Goal: Information Seeking & Learning: Find specific fact

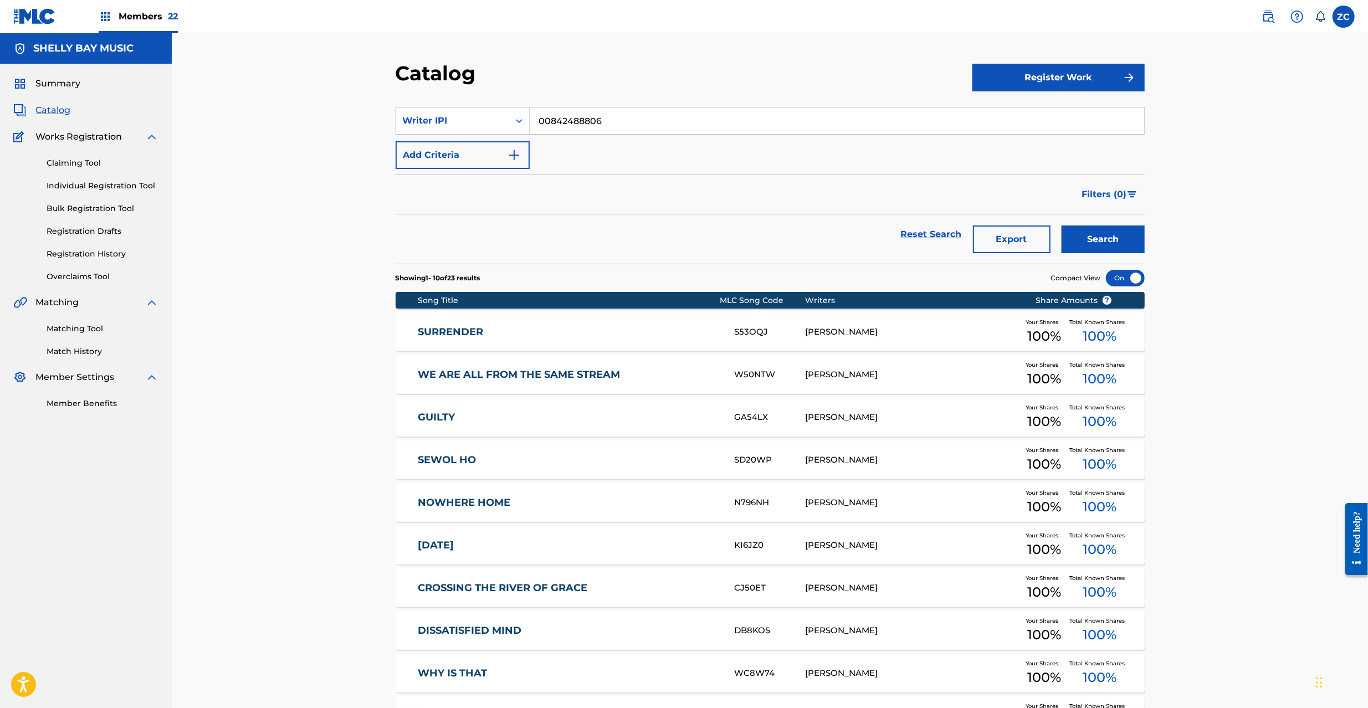
click at [1268, 12] on img at bounding box center [1268, 16] width 13 height 13
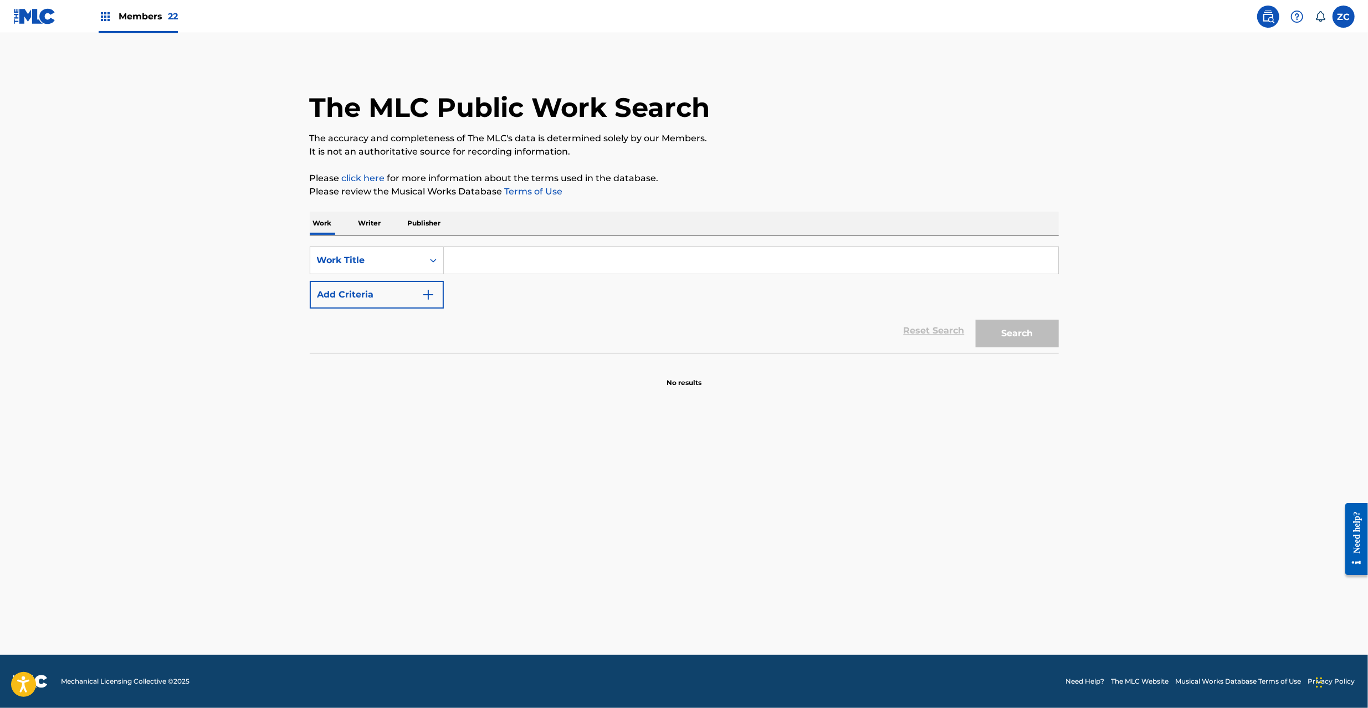
click at [473, 253] on input "Search Form" at bounding box center [751, 260] width 614 height 27
paste input "I Dare You"
type input "I Dare You"
click at [388, 300] on button "Add Criteria" at bounding box center [377, 295] width 134 height 28
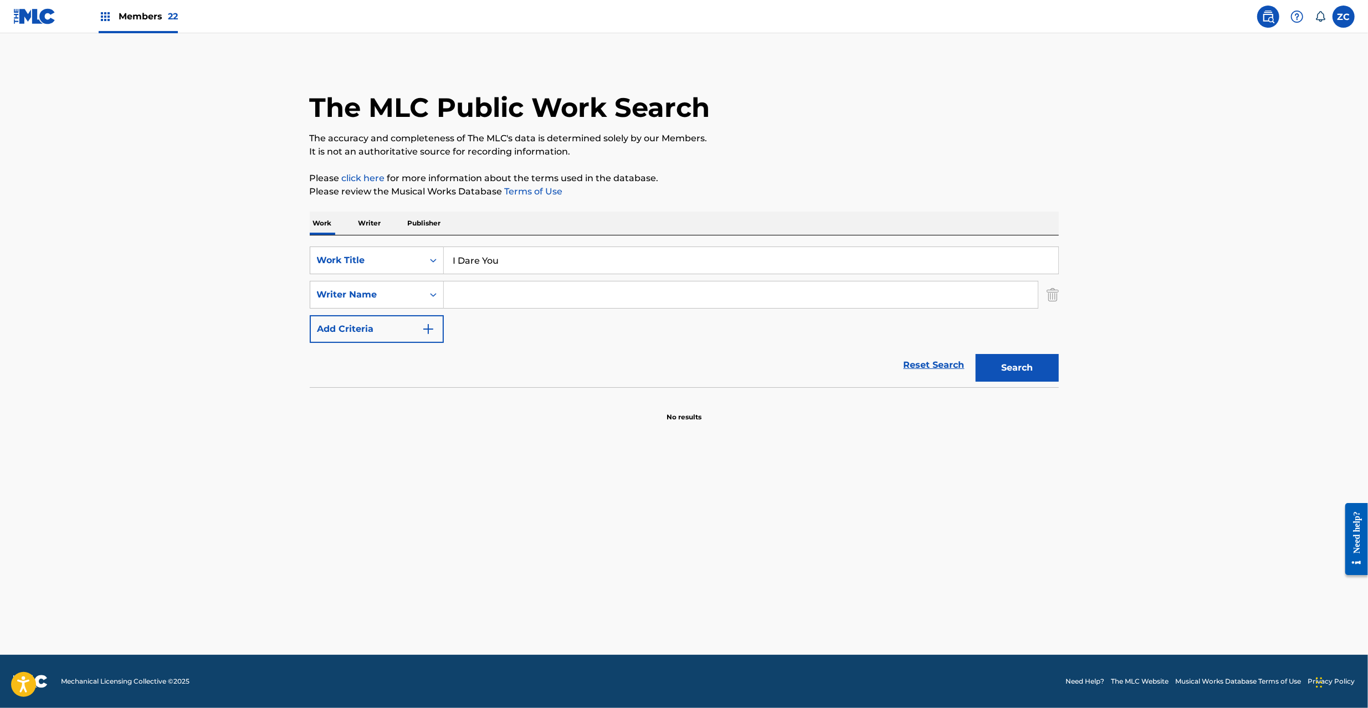
click at [586, 291] on input "Search Form" at bounding box center [741, 294] width 594 height 27
paste input "Jihye"
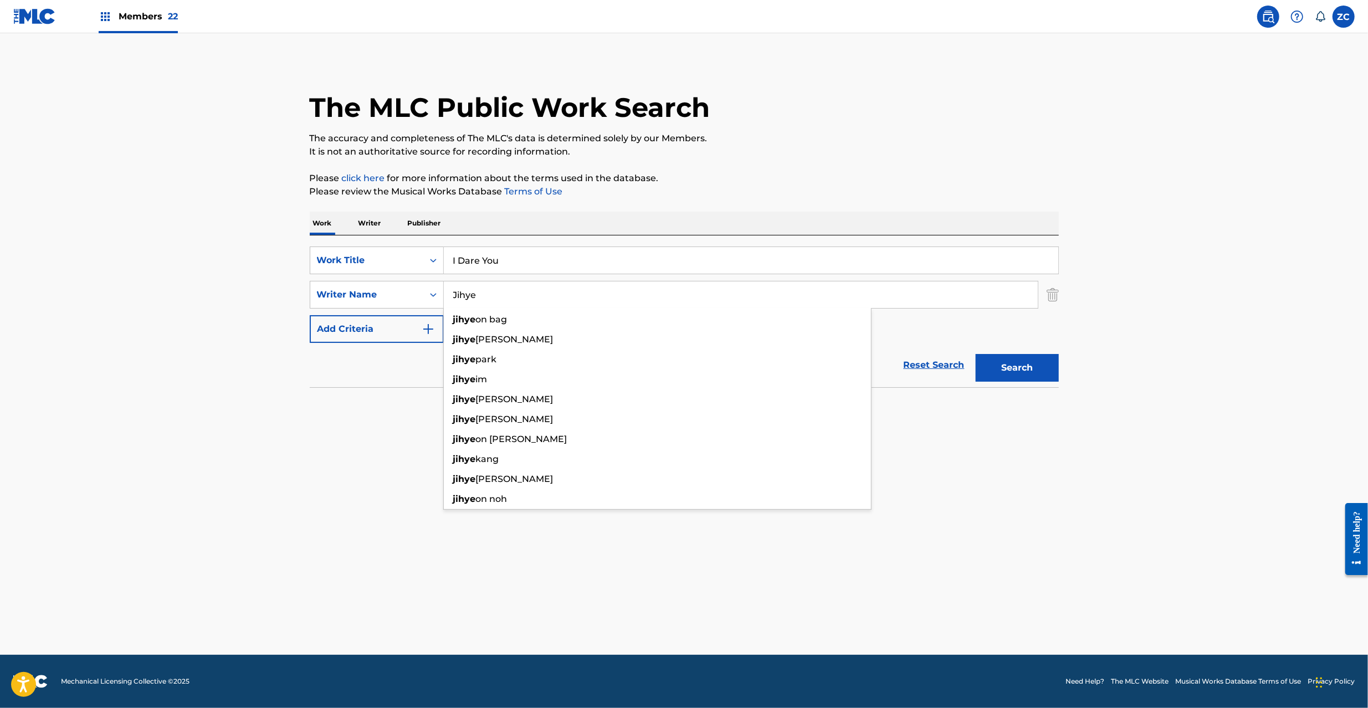
paste input "[PERSON_NAME]"
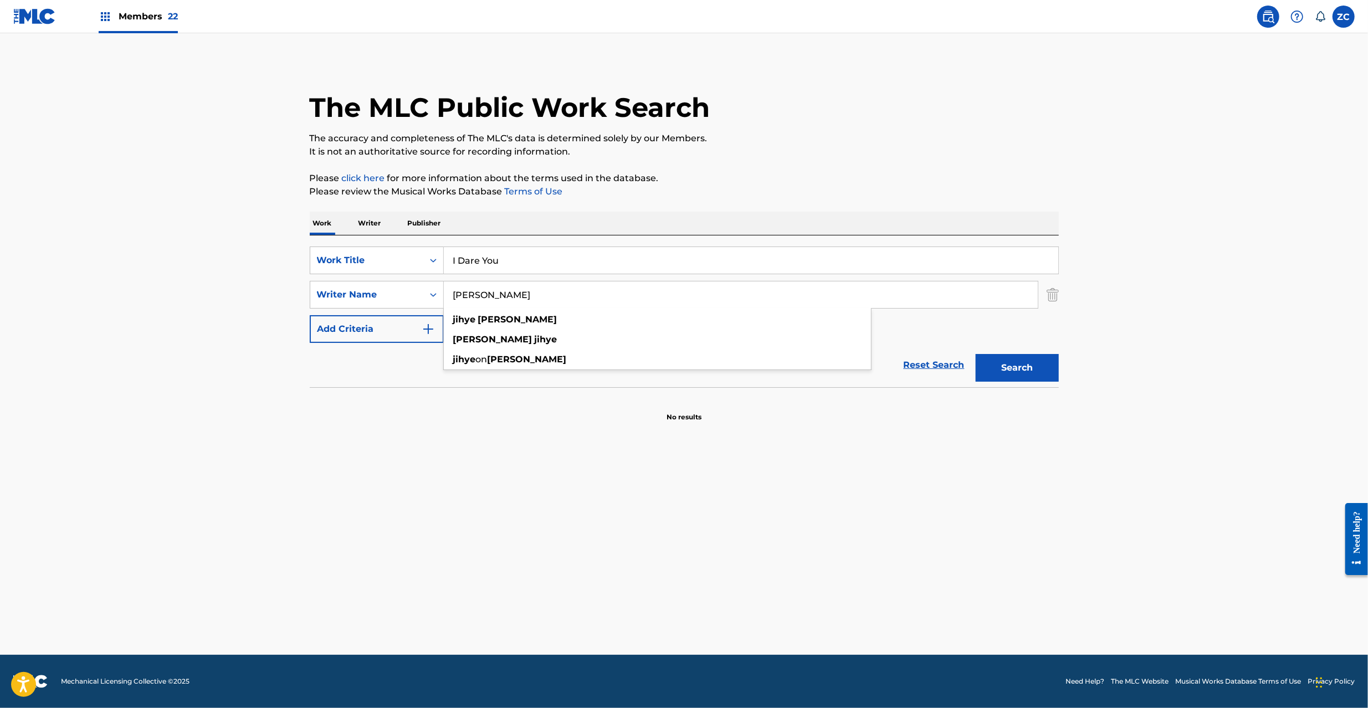
type input "[PERSON_NAME]"
click at [1021, 379] on button "Search" at bounding box center [1017, 368] width 83 height 28
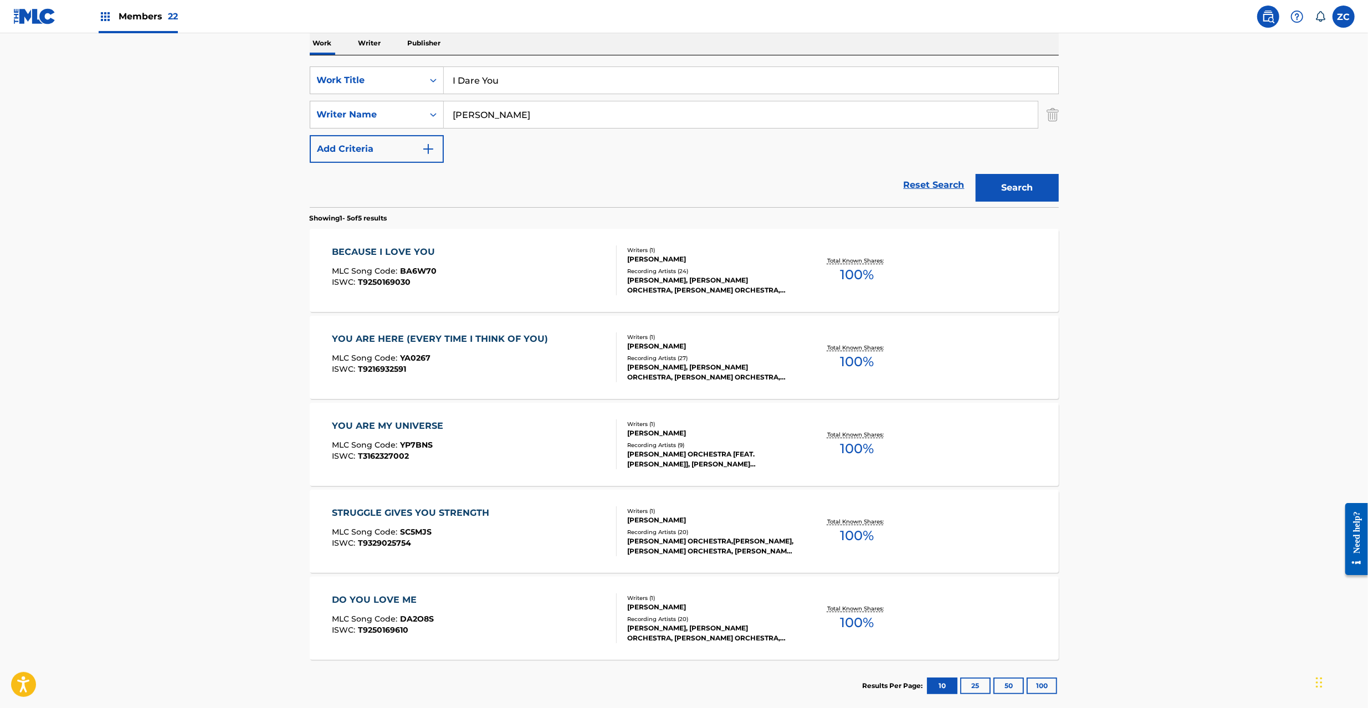
scroll to position [243, 0]
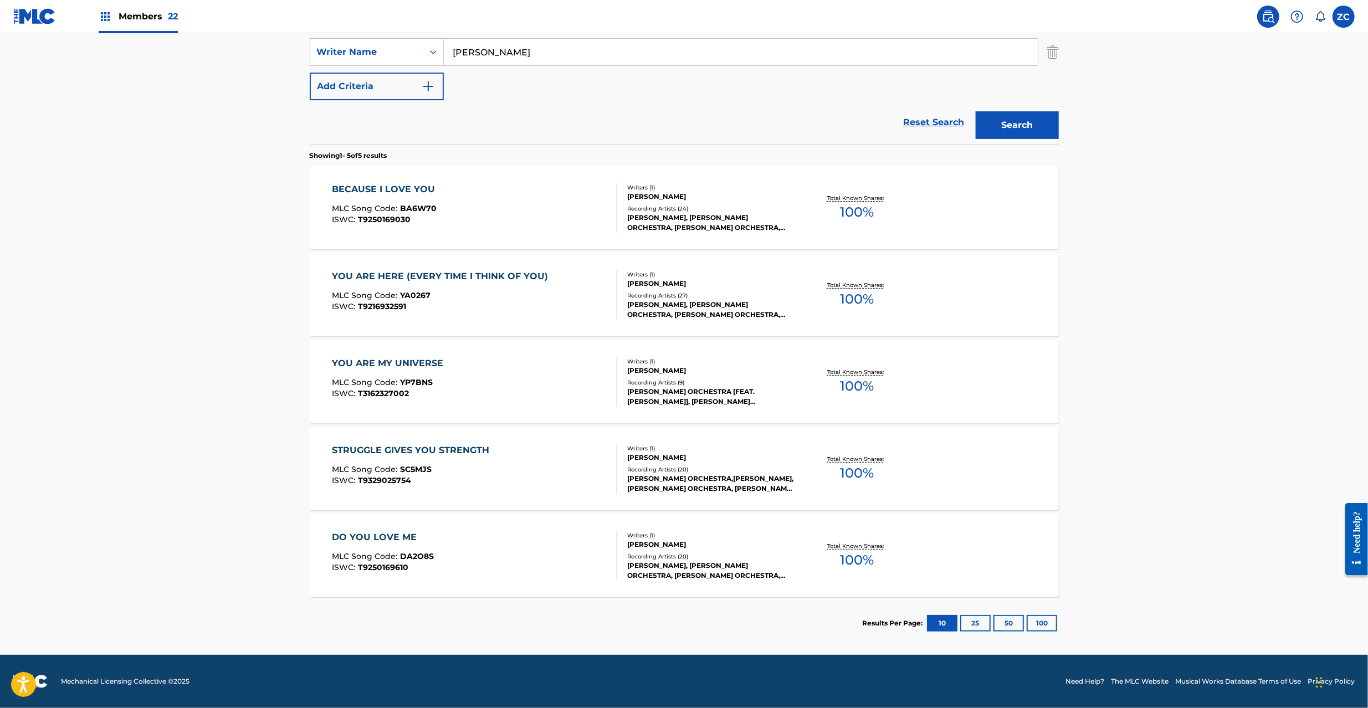
click at [45, 16] on img at bounding box center [34, 16] width 43 height 16
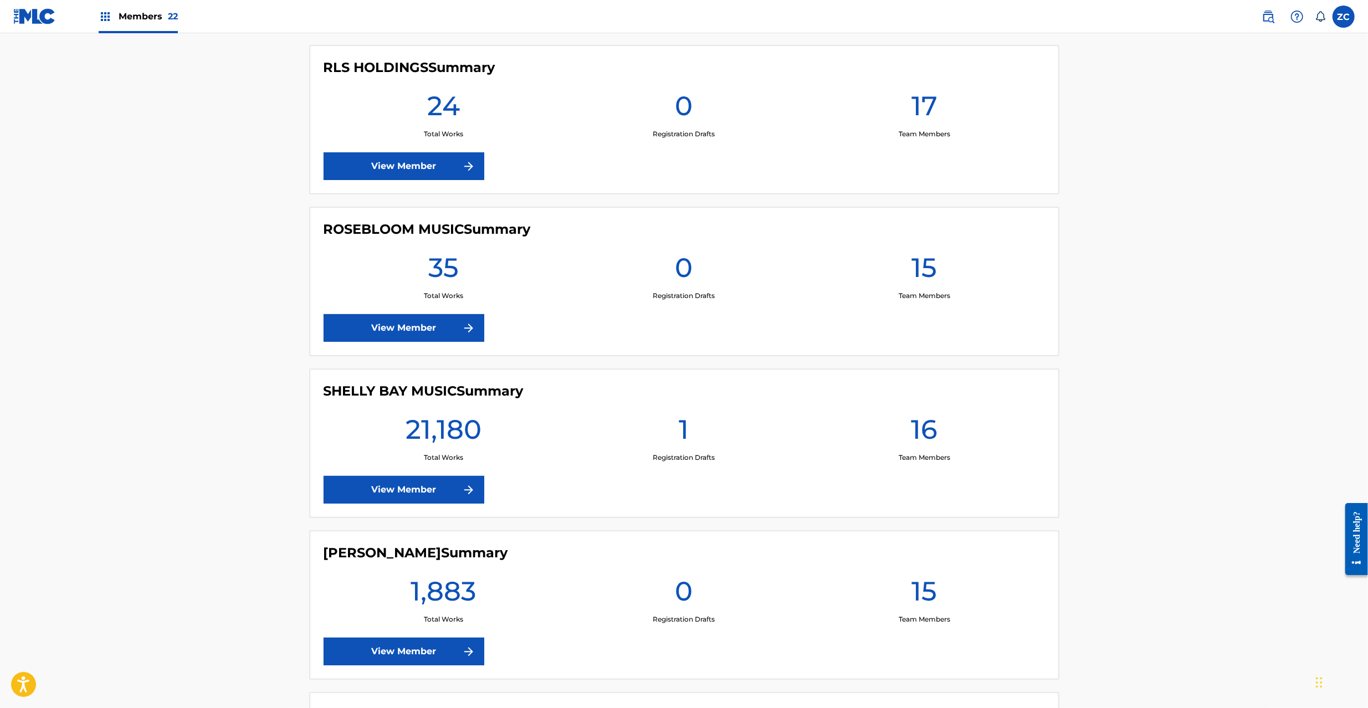
scroll to position [2857, 0]
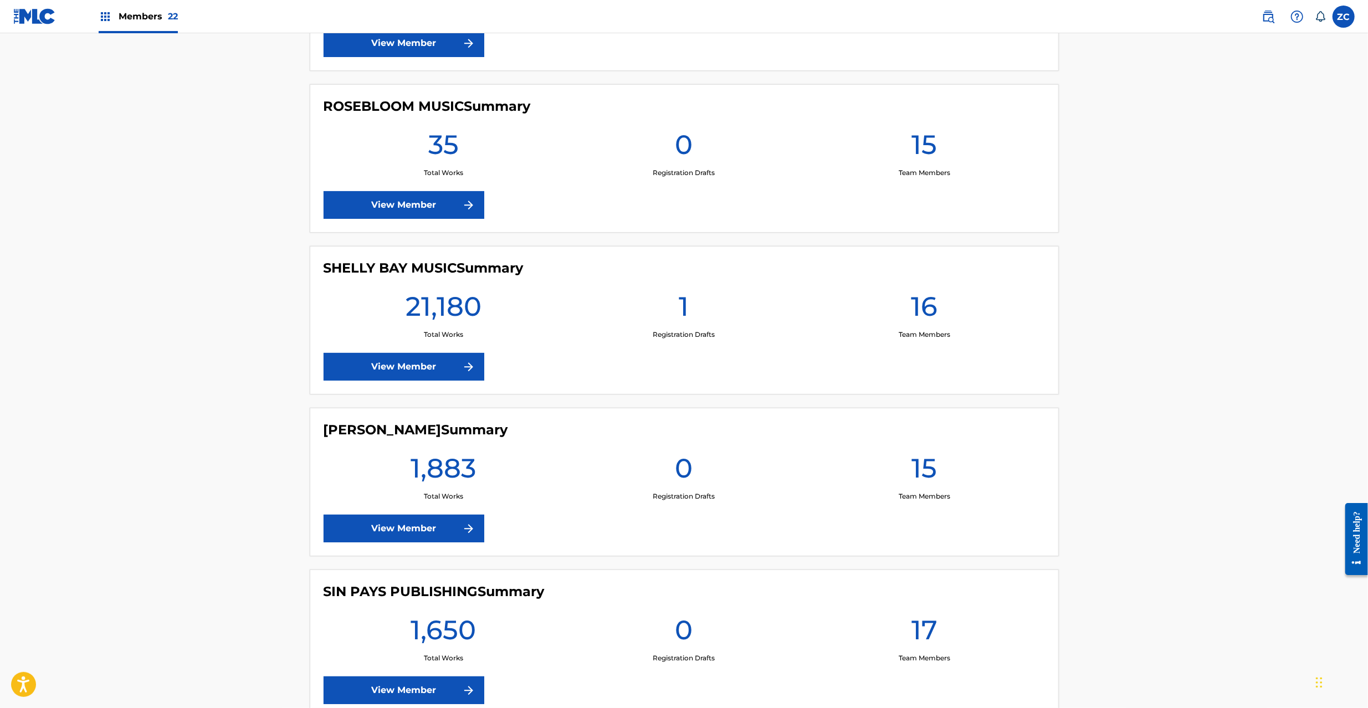
click at [438, 380] on link "View Member" at bounding box center [404, 367] width 161 height 28
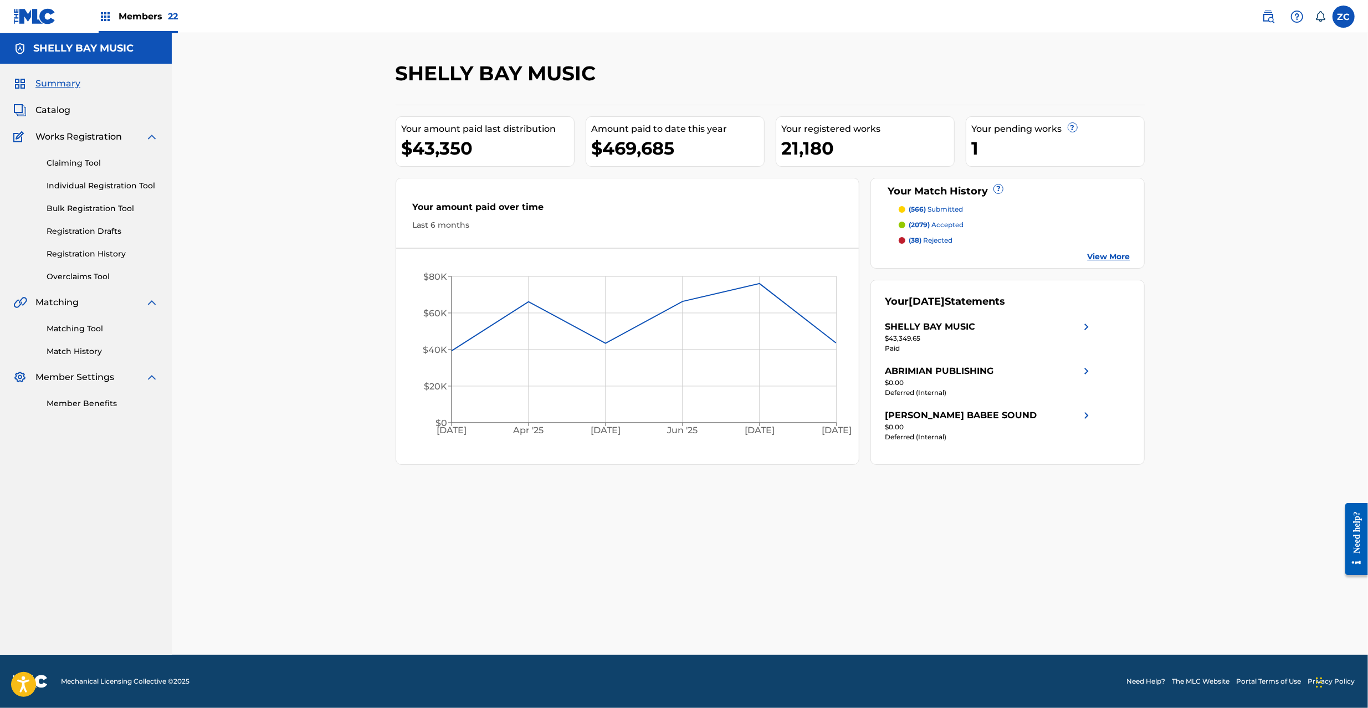
click at [89, 252] on link "Registration History" at bounding box center [103, 254] width 112 height 12
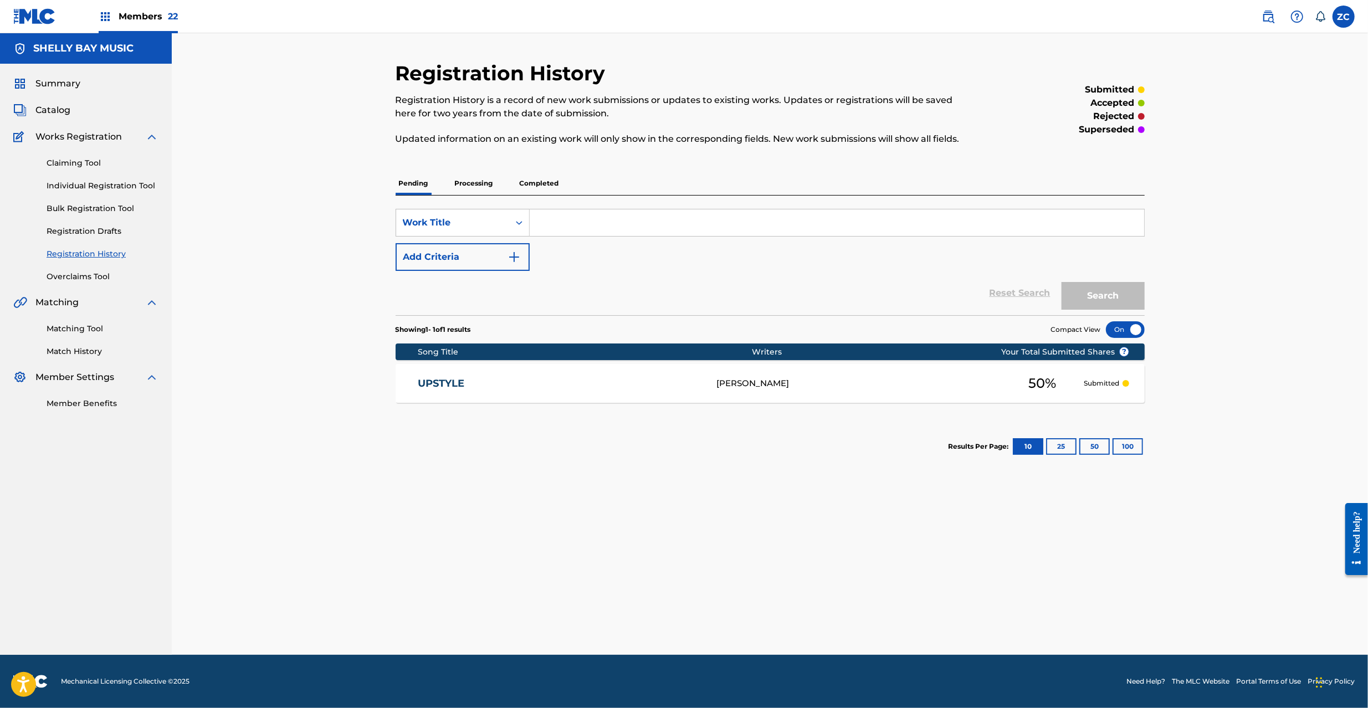
click at [621, 229] on input "Search Form" at bounding box center [837, 222] width 614 height 27
drag, startPoint x: 468, startPoint y: 176, endPoint x: 501, endPoint y: 185, distance: 34.9
click at [468, 176] on p "Processing" at bounding box center [474, 183] width 45 height 23
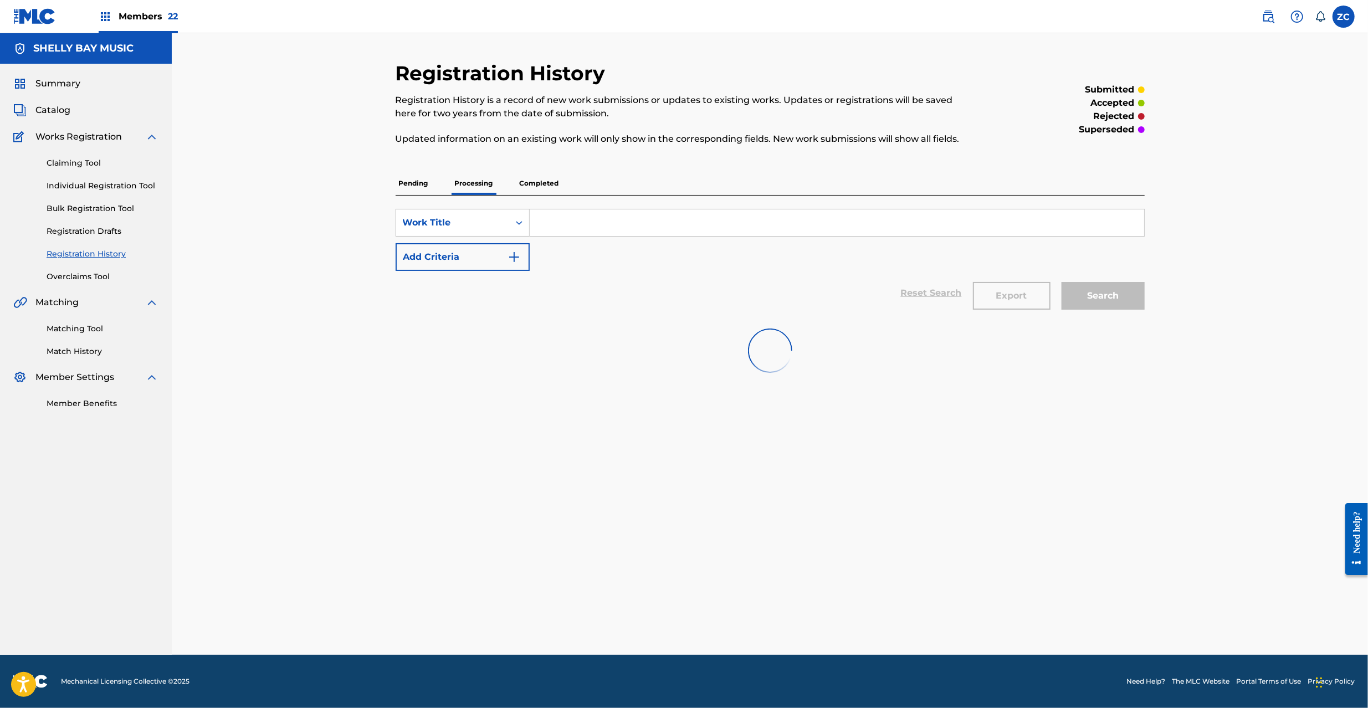
drag, startPoint x: 614, startPoint y: 216, endPoint x: 623, endPoint y: 218, distance: 9.0
click at [614, 216] on input "Search Form" at bounding box center [837, 222] width 614 height 27
paste input "I Dare You"
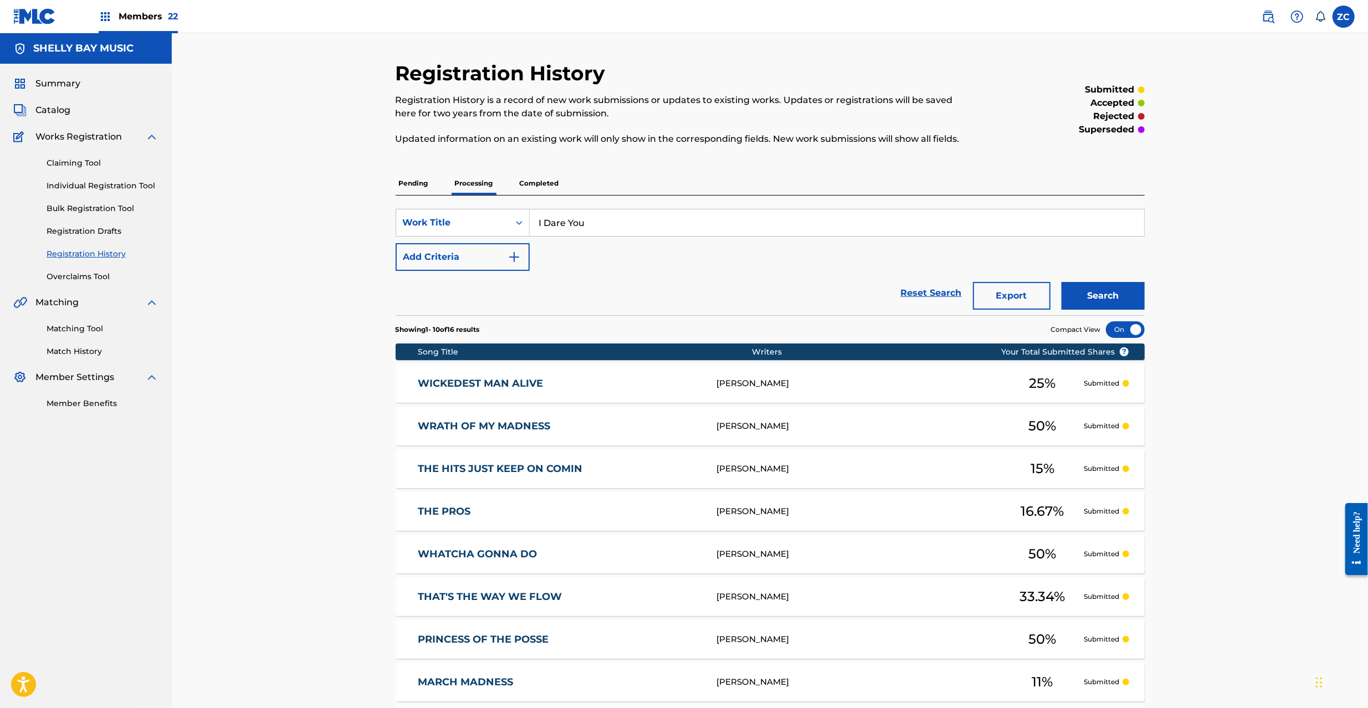
type input "I Dare You"
click at [1111, 293] on button "Search" at bounding box center [1103, 296] width 83 height 28
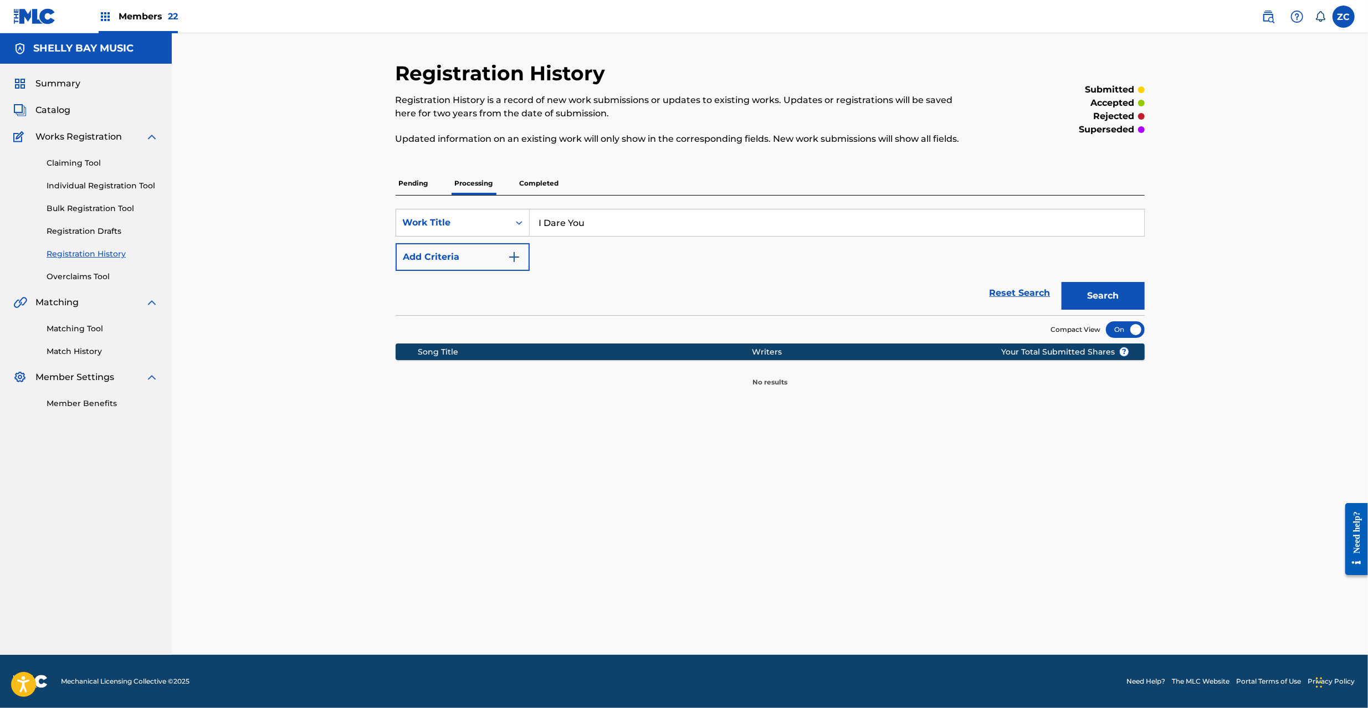
click at [543, 171] on div "Registration History Registration History is a record of new work submissions o…" at bounding box center [770, 224] width 749 height 326
click at [550, 181] on p "Completed" at bounding box center [539, 183] width 46 height 23
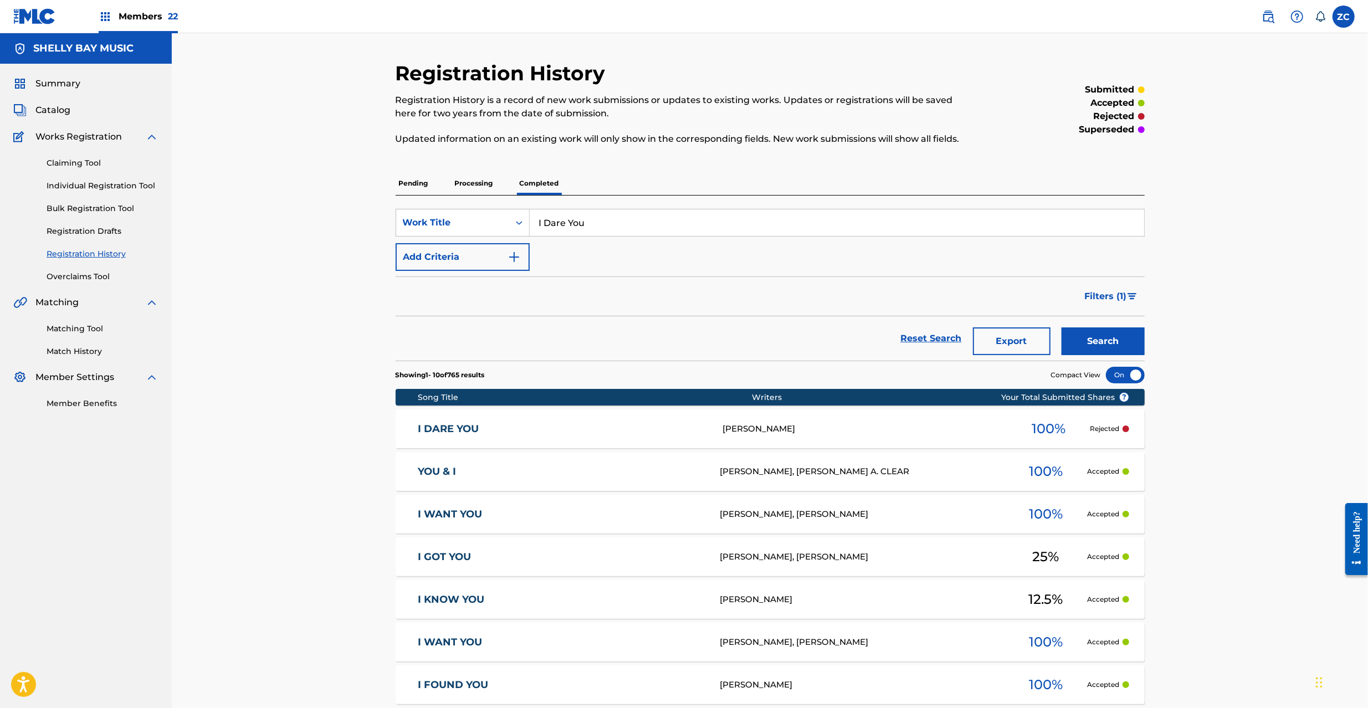
click at [959, 421] on div "I DARE YOU [PERSON_NAME] 100 % Rejected" at bounding box center [770, 428] width 749 height 39
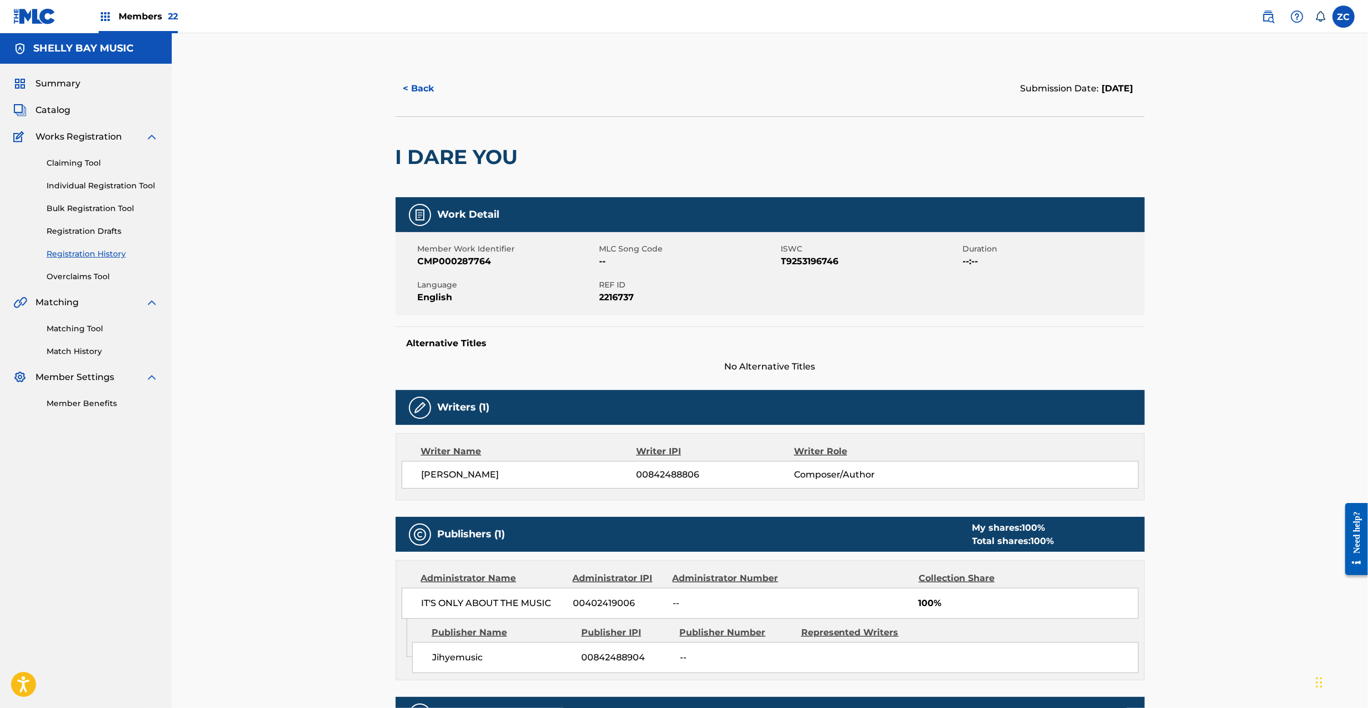
click at [811, 260] on span "T9253196746" at bounding box center [870, 261] width 179 height 13
copy span "T9253196746"
drag, startPoint x: 1269, startPoint y: 14, endPoint x: 1250, endPoint y: 24, distance: 21.3
click at [1268, 14] on img at bounding box center [1268, 16] width 13 height 13
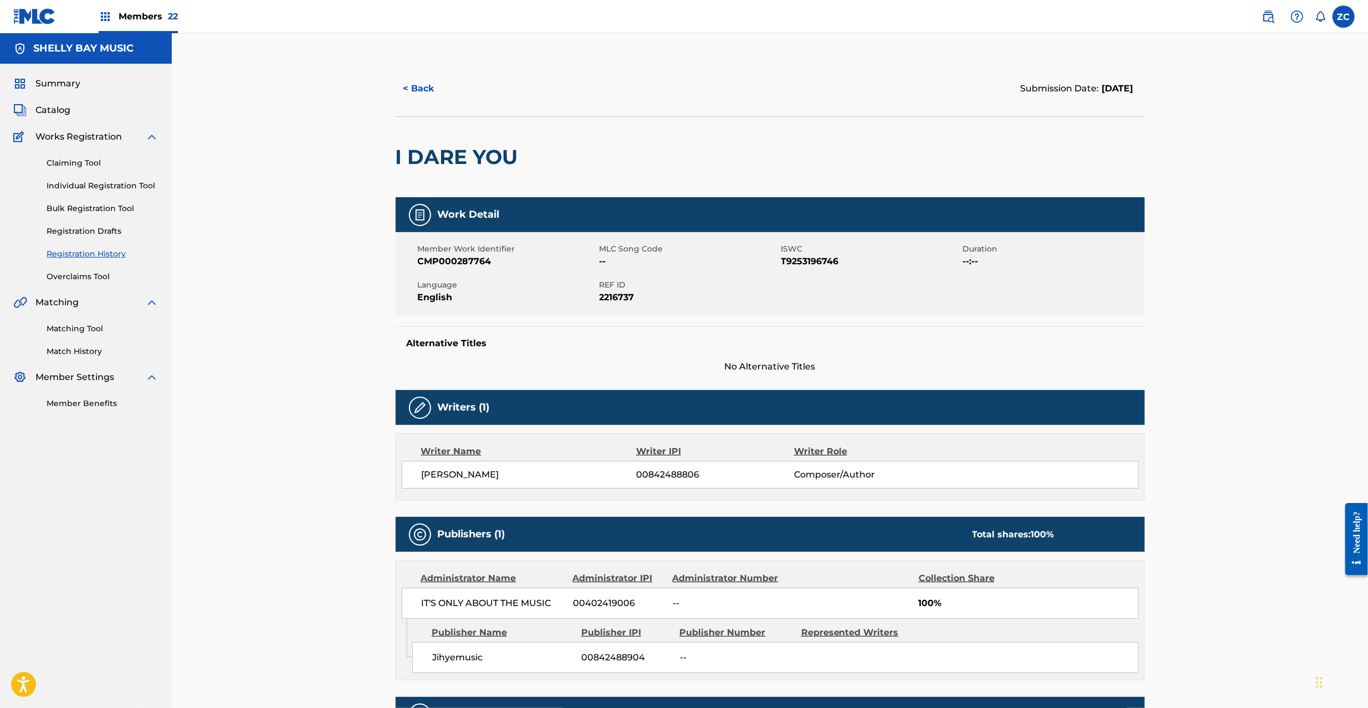
click at [426, 90] on button "< Back" at bounding box center [429, 89] width 66 height 28
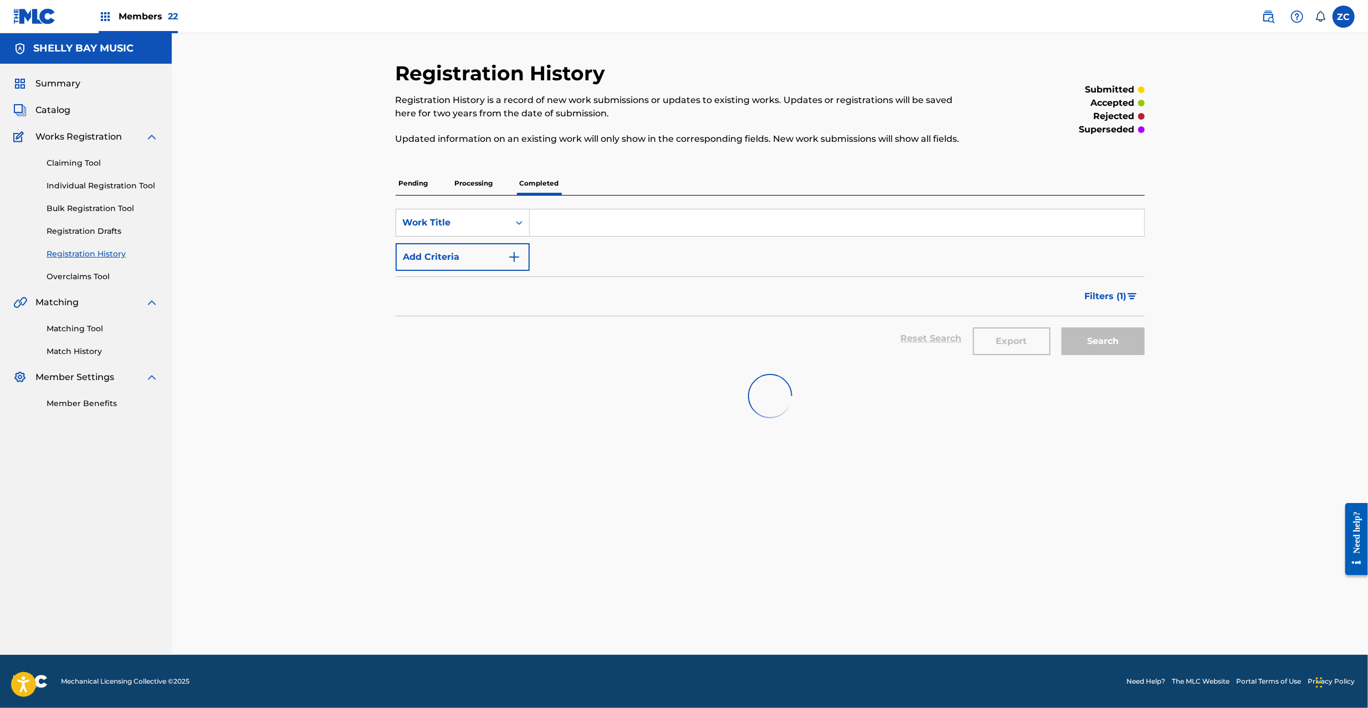
drag, startPoint x: 1268, startPoint y: 12, endPoint x: 1233, endPoint y: 23, distance: 37.2
click at [1269, 12] on img at bounding box center [1268, 16] width 13 height 13
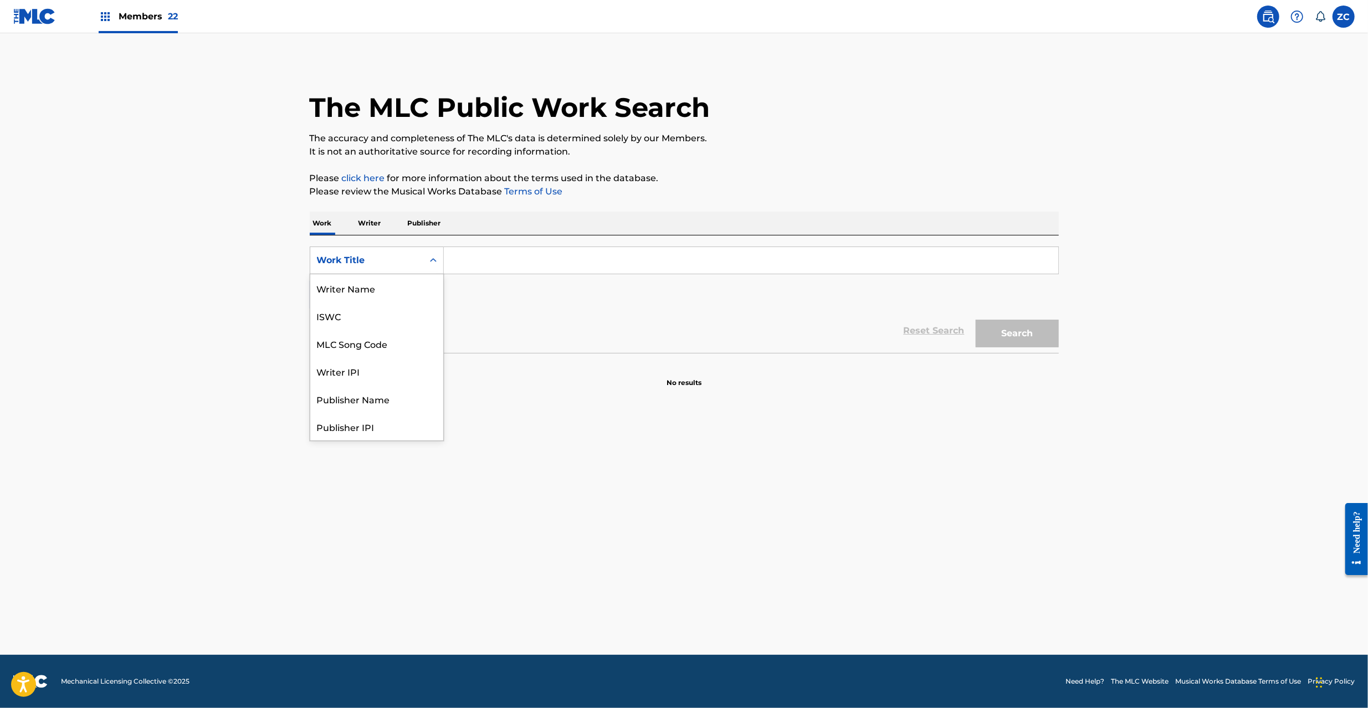
click at [412, 256] on div "Work Title" at bounding box center [367, 260] width 100 height 13
click at [364, 320] on div "ISWC" at bounding box center [376, 316] width 133 height 28
drag, startPoint x: 503, startPoint y: 267, endPoint x: 517, endPoint y: 267, distance: 13.9
click at [503, 267] on input "Search Form" at bounding box center [751, 260] width 614 height 27
paste input "T9253196746"
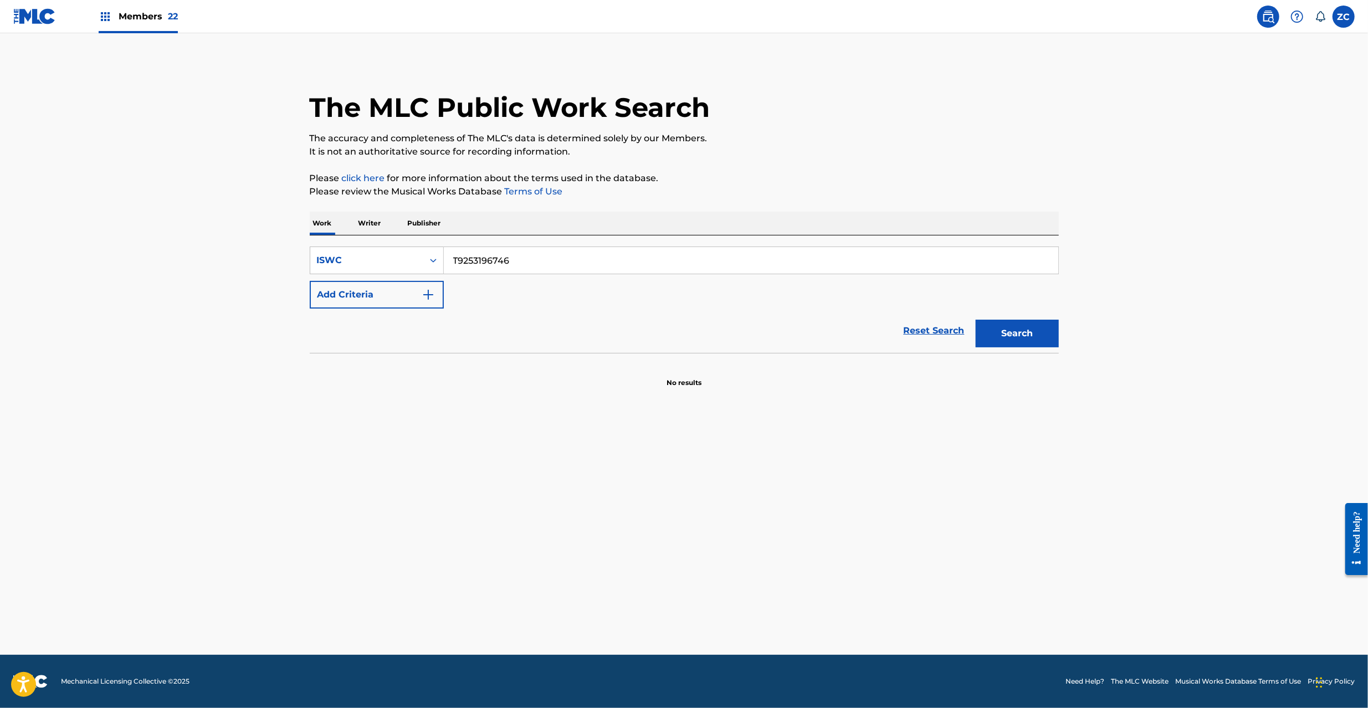
type input "T9253196746"
click at [1042, 335] on button "Search" at bounding box center [1017, 334] width 83 height 28
click at [1013, 344] on button "Search" at bounding box center [1017, 334] width 83 height 28
click at [513, 257] on input "T9253196746" at bounding box center [751, 260] width 614 height 27
click at [952, 329] on link "Reset Search" at bounding box center [934, 331] width 72 height 24
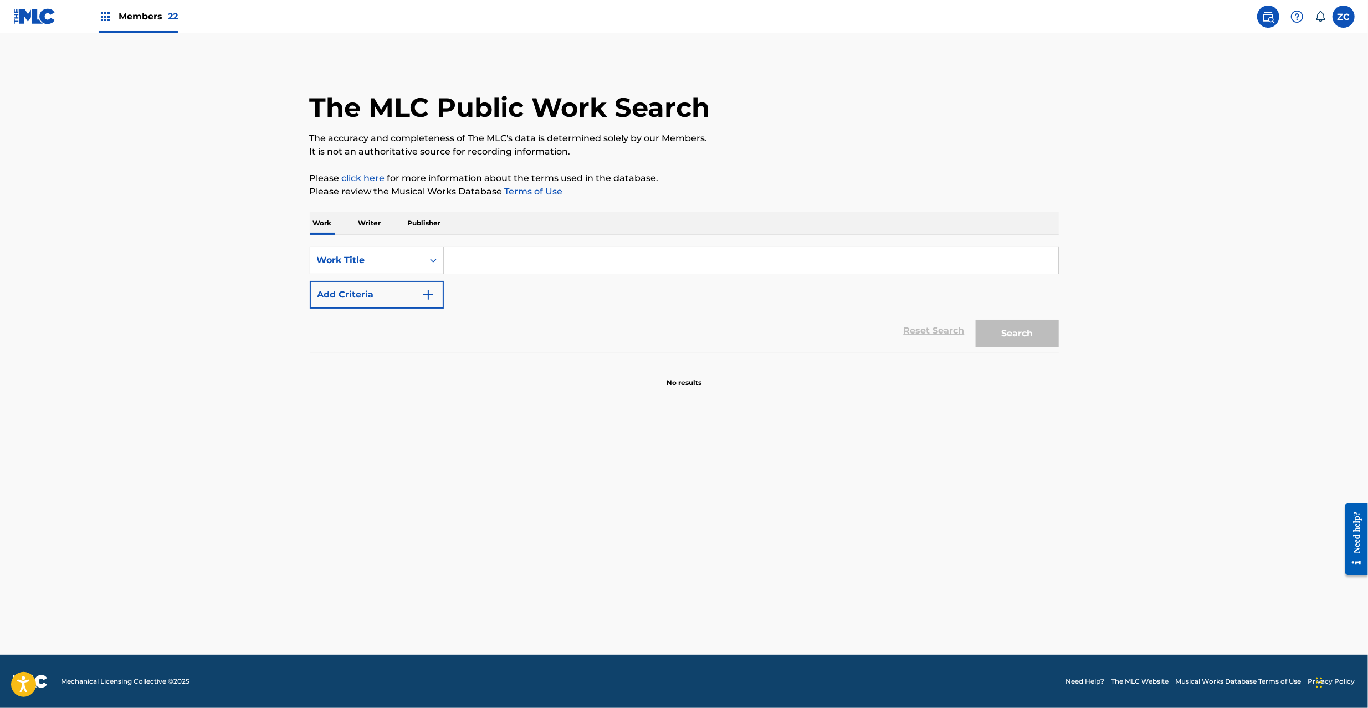
click at [961, 274] on div "Search Form" at bounding box center [751, 261] width 615 height 28
click at [971, 262] on input "Search Form" at bounding box center [751, 260] width 614 height 27
paste input "I Dare You"
type input "I Dare You"
click at [1002, 338] on button "Search" at bounding box center [1017, 334] width 83 height 28
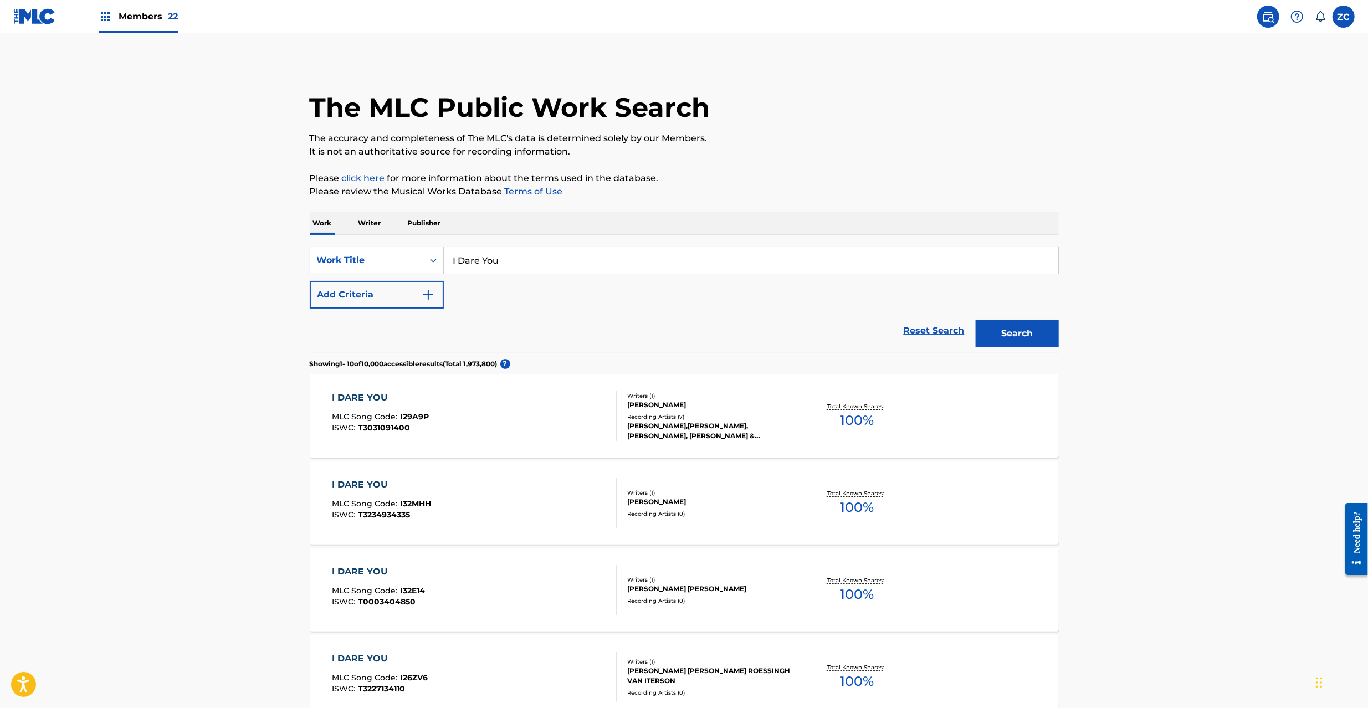
click at [419, 304] on button "Add Criteria" at bounding box center [377, 295] width 134 height 28
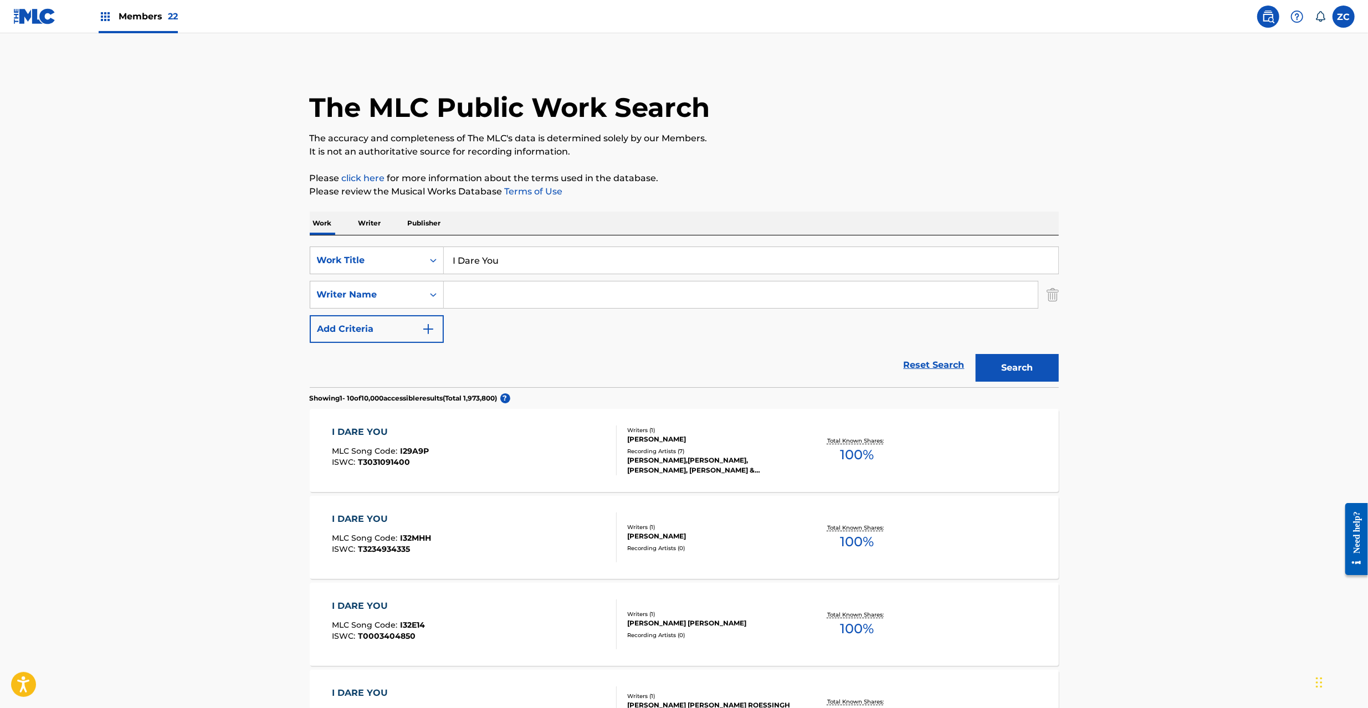
click at [491, 295] on input "Search Form" at bounding box center [741, 294] width 594 height 27
type input "[PERSON_NAME]"
click at [976, 354] on button "Search" at bounding box center [1017, 368] width 83 height 28
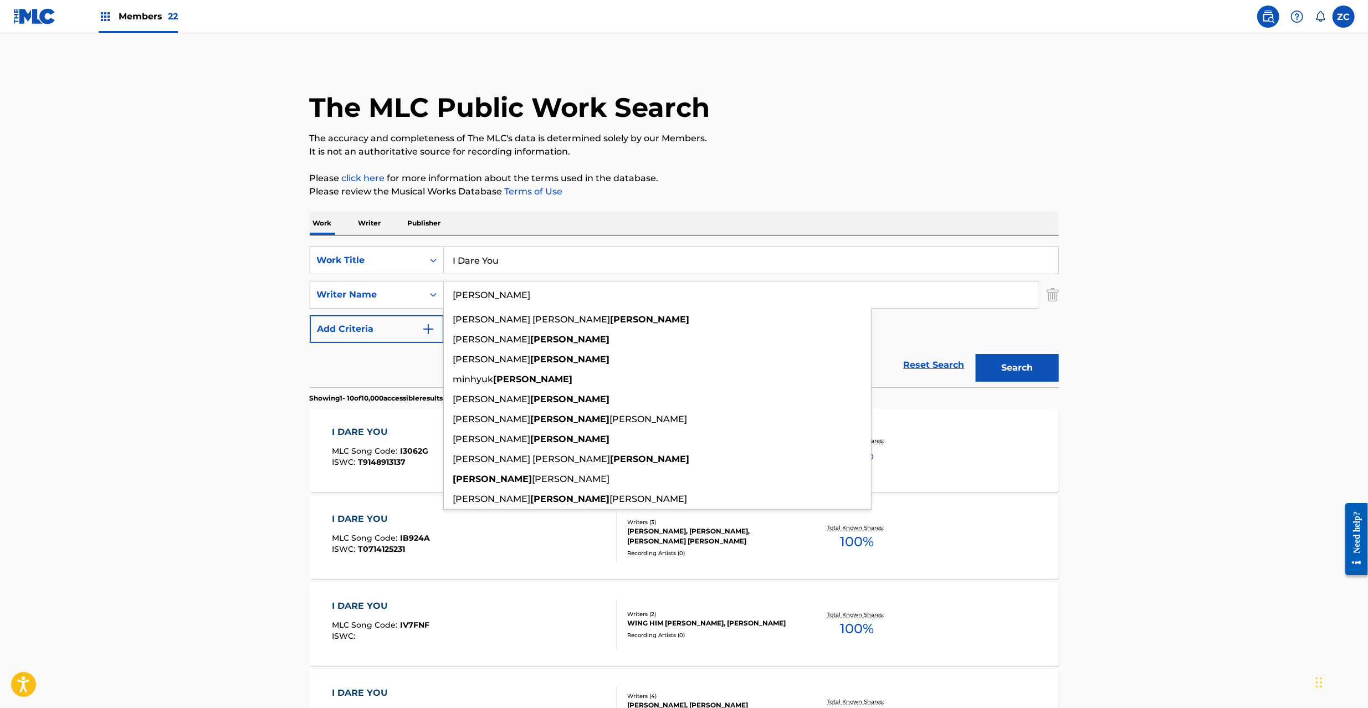
click at [81, 579] on main "The MLC Public Work Search The accuracy and completeness of The MLC's data is d…" at bounding box center [684, 685] width 1368 height 1304
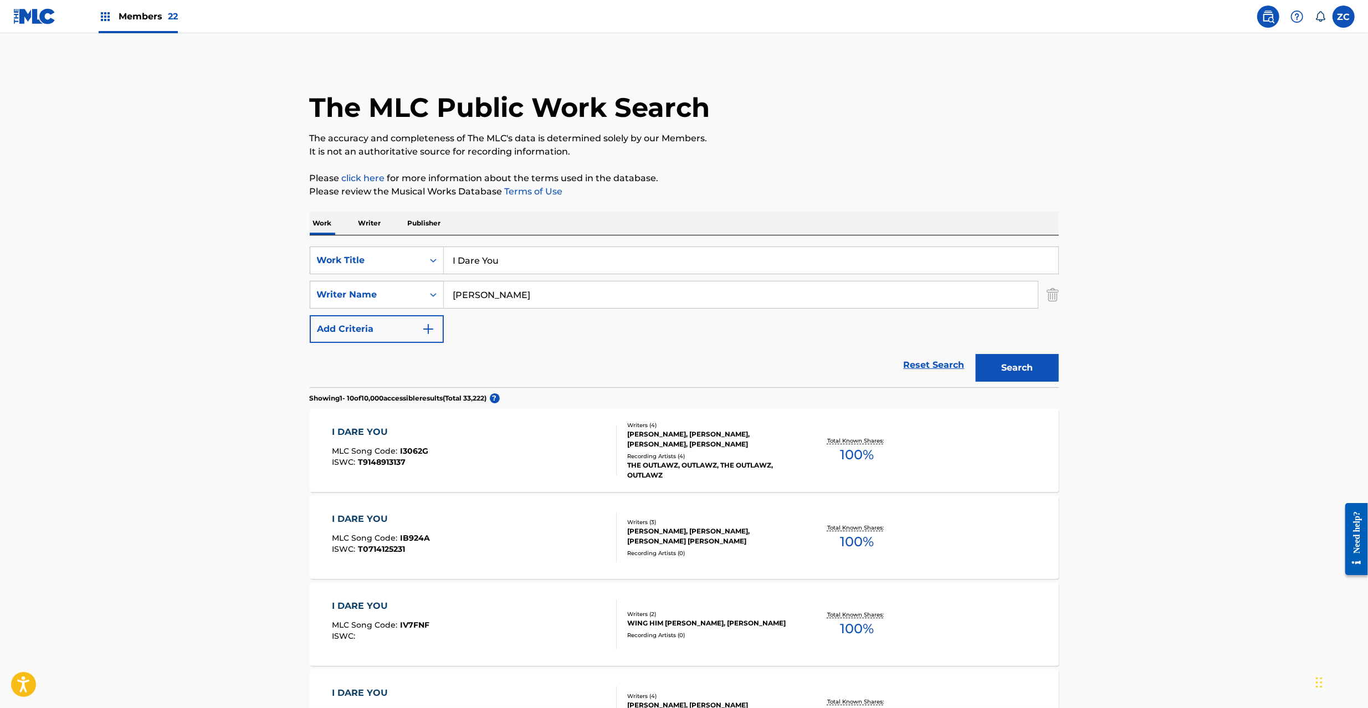
click at [1029, 372] on button "Search" at bounding box center [1017, 368] width 83 height 28
click at [34, 8] on img at bounding box center [34, 16] width 43 height 16
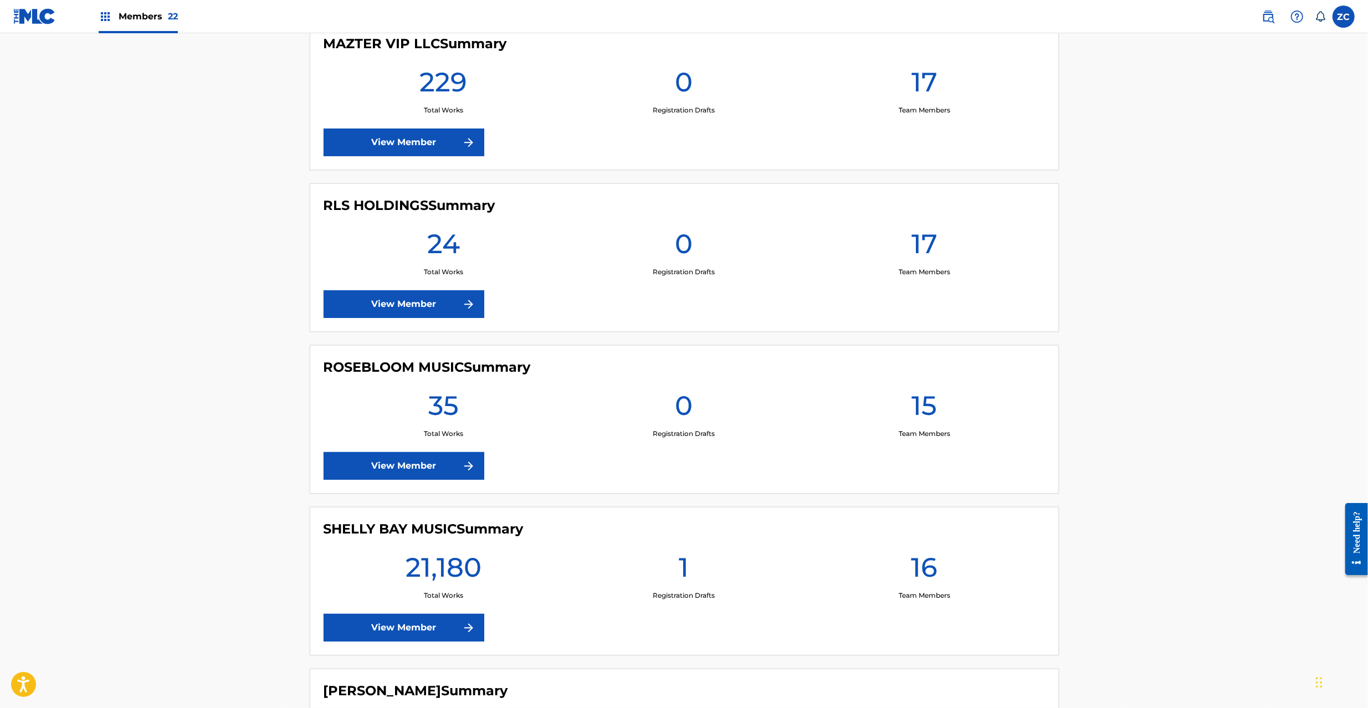
scroll to position [2659, 0]
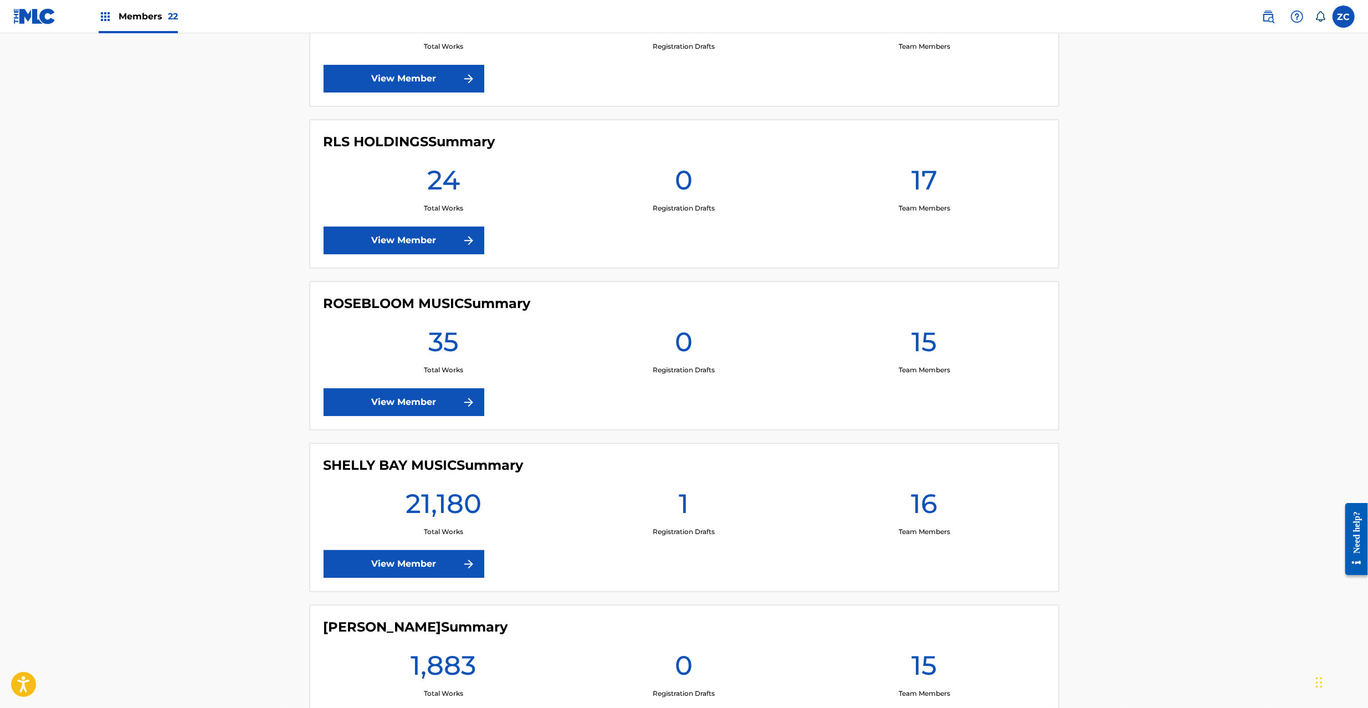
click at [426, 576] on link "View Member" at bounding box center [404, 564] width 161 height 28
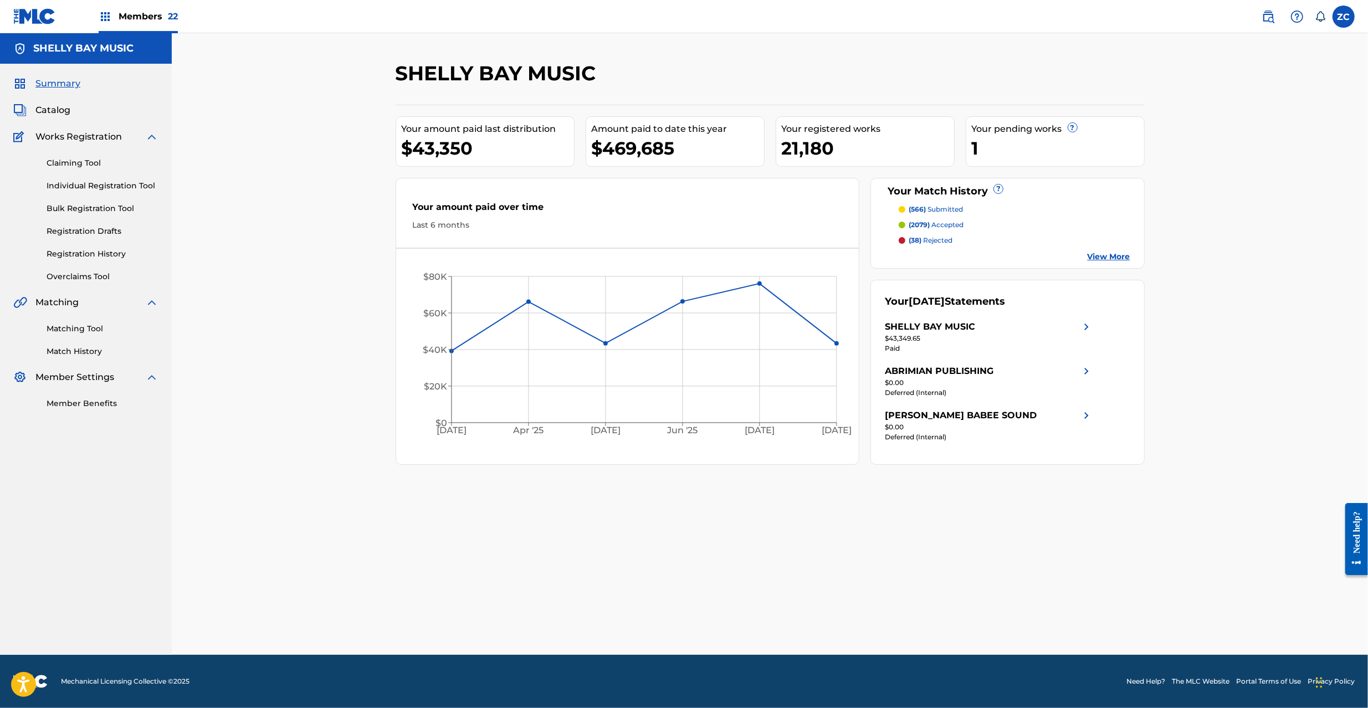
click at [65, 114] on span "Catalog" at bounding box center [52, 110] width 35 height 13
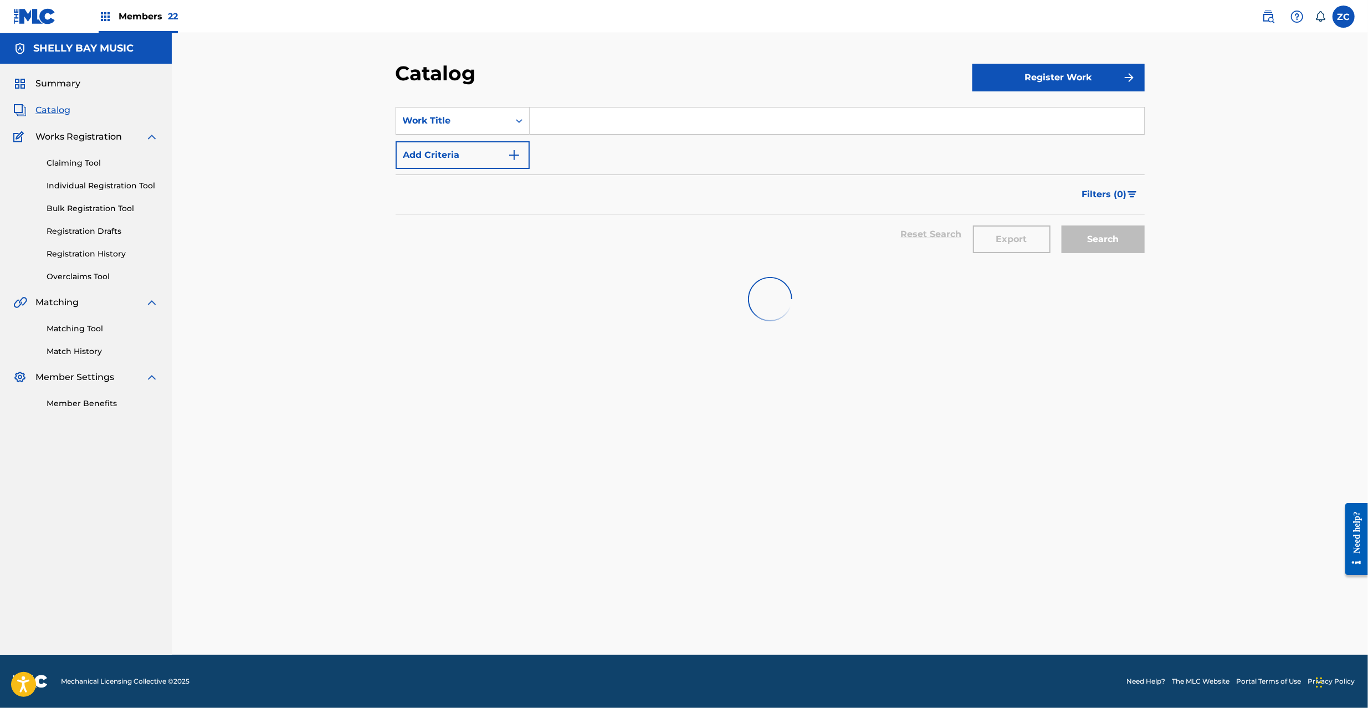
click at [632, 127] on input "Search Form" at bounding box center [837, 120] width 614 height 27
paste input "KOTWRLD"
click at [557, 125] on input "KOTWRLD" at bounding box center [837, 120] width 614 height 27
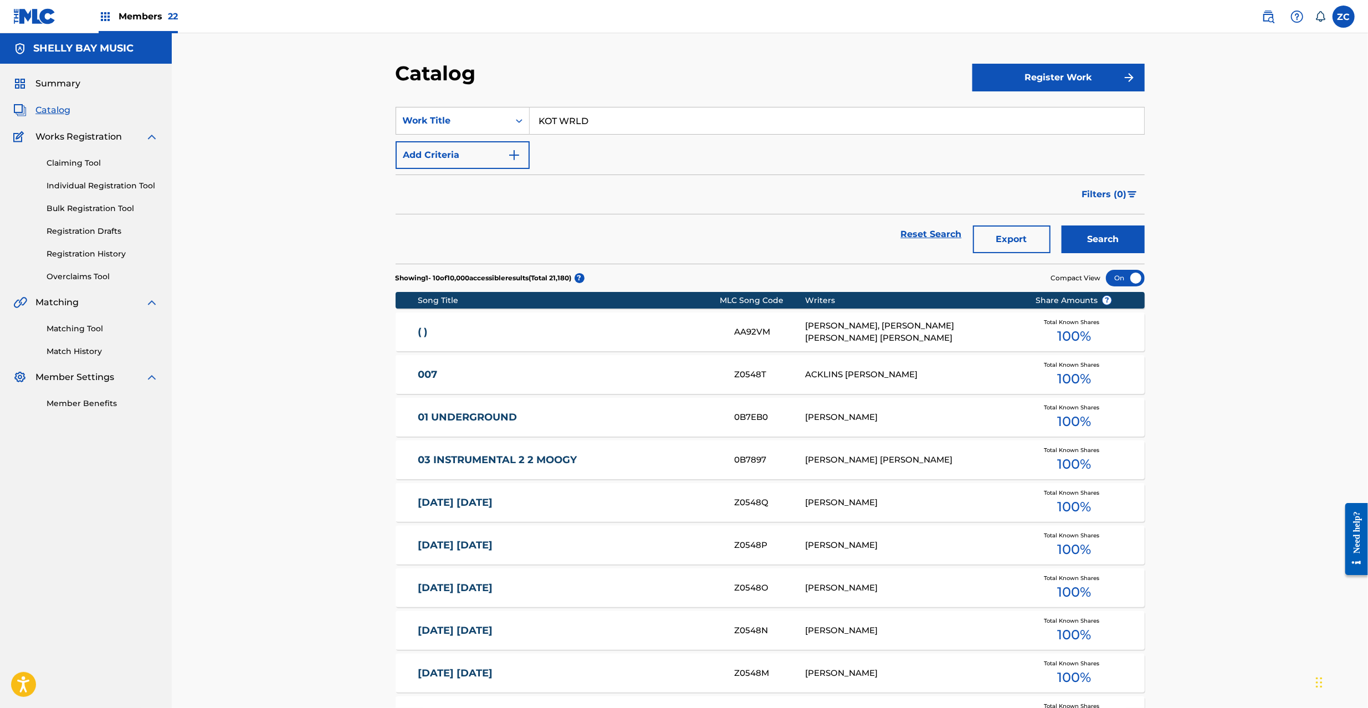
type input "KOT WRLD"
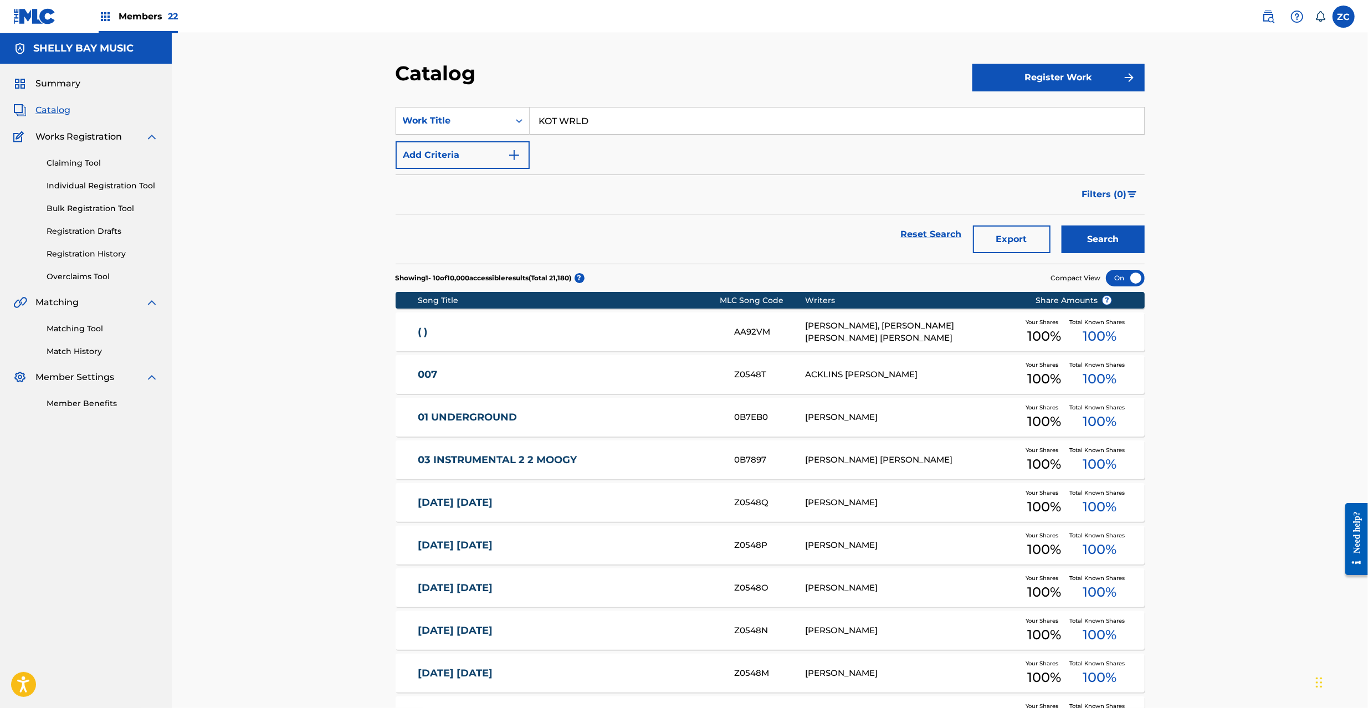
click at [1093, 239] on button "Search" at bounding box center [1103, 240] width 83 height 28
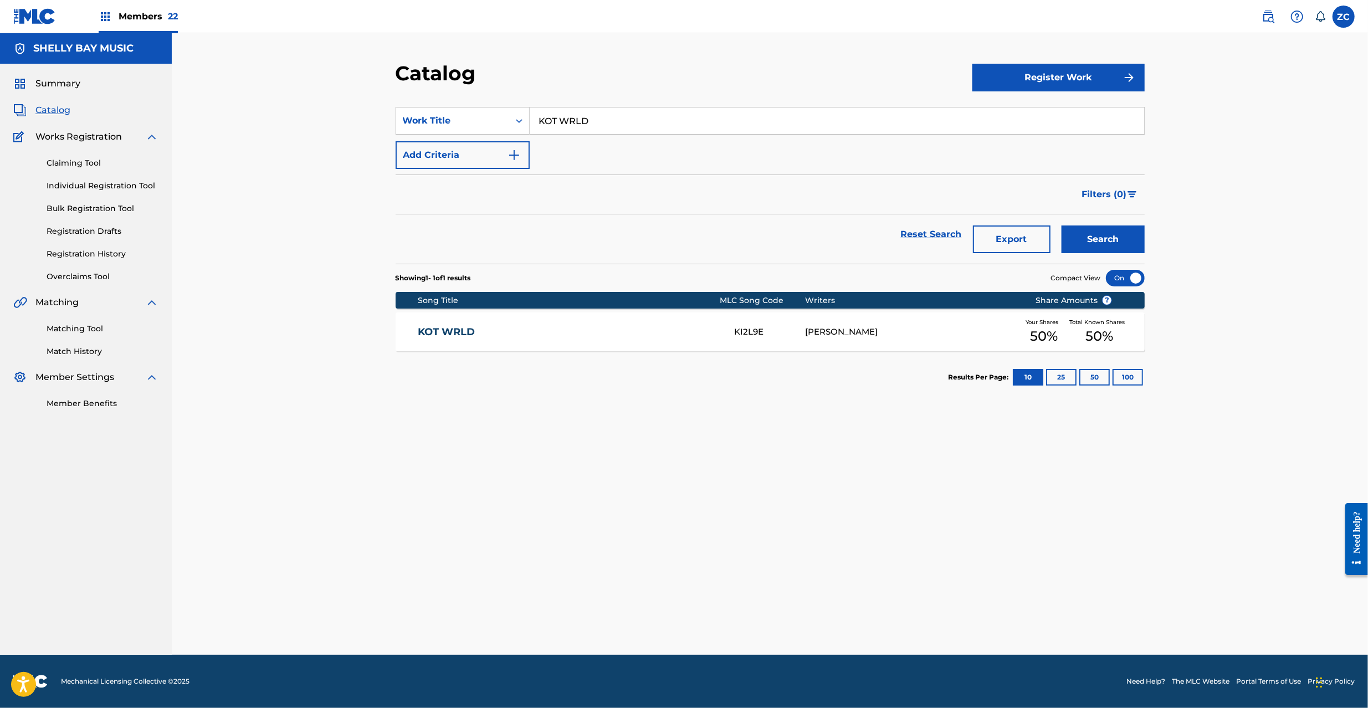
click at [475, 329] on link "KOT WRLD" at bounding box center [568, 332] width 301 height 13
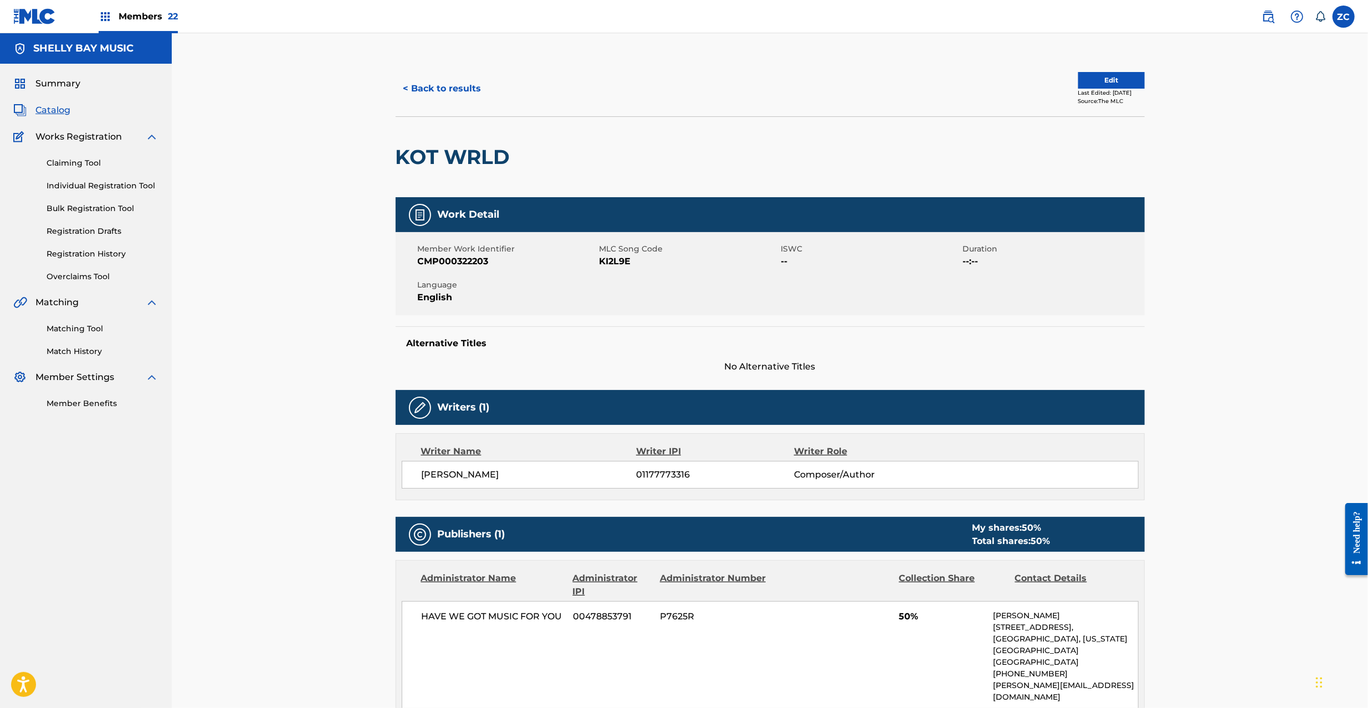
click at [613, 258] on span "KI2L9E" at bounding box center [688, 261] width 179 height 13
copy span "KI2L9E"
click at [60, 111] on span "Catalog" at bounding box center [52, 110] width 35 height 13
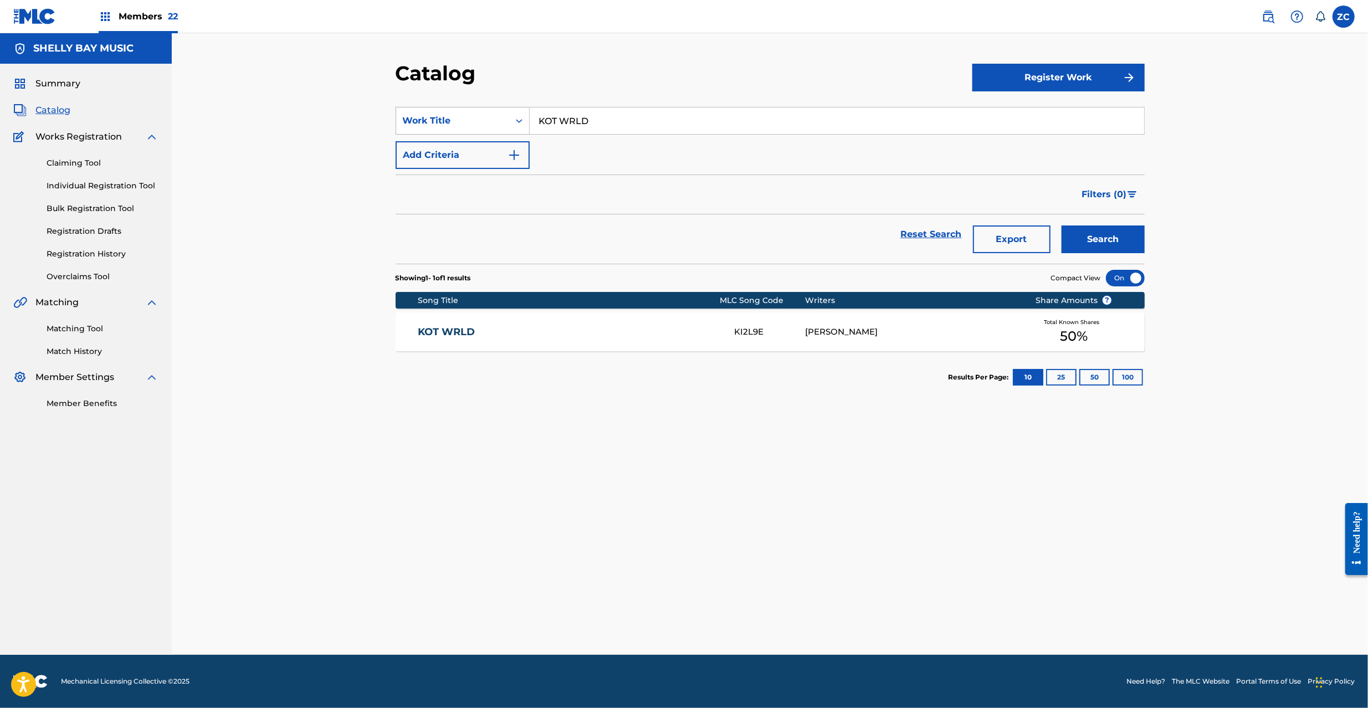
click at [500, 119] on div "Work Title" at bounding box center [453, 120] width 100 height 13
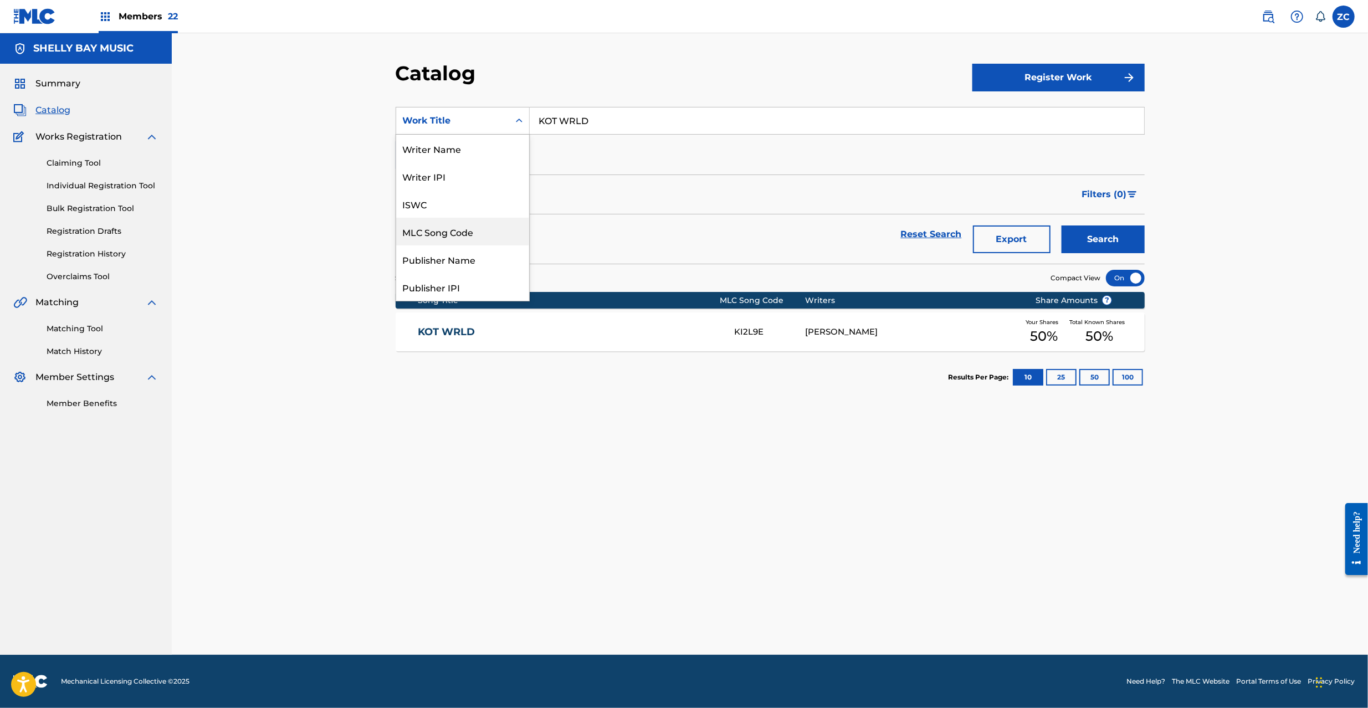
click at [448, 224] on div "MLC Song Code" at bounding box center [462, 232] width 133 height 28
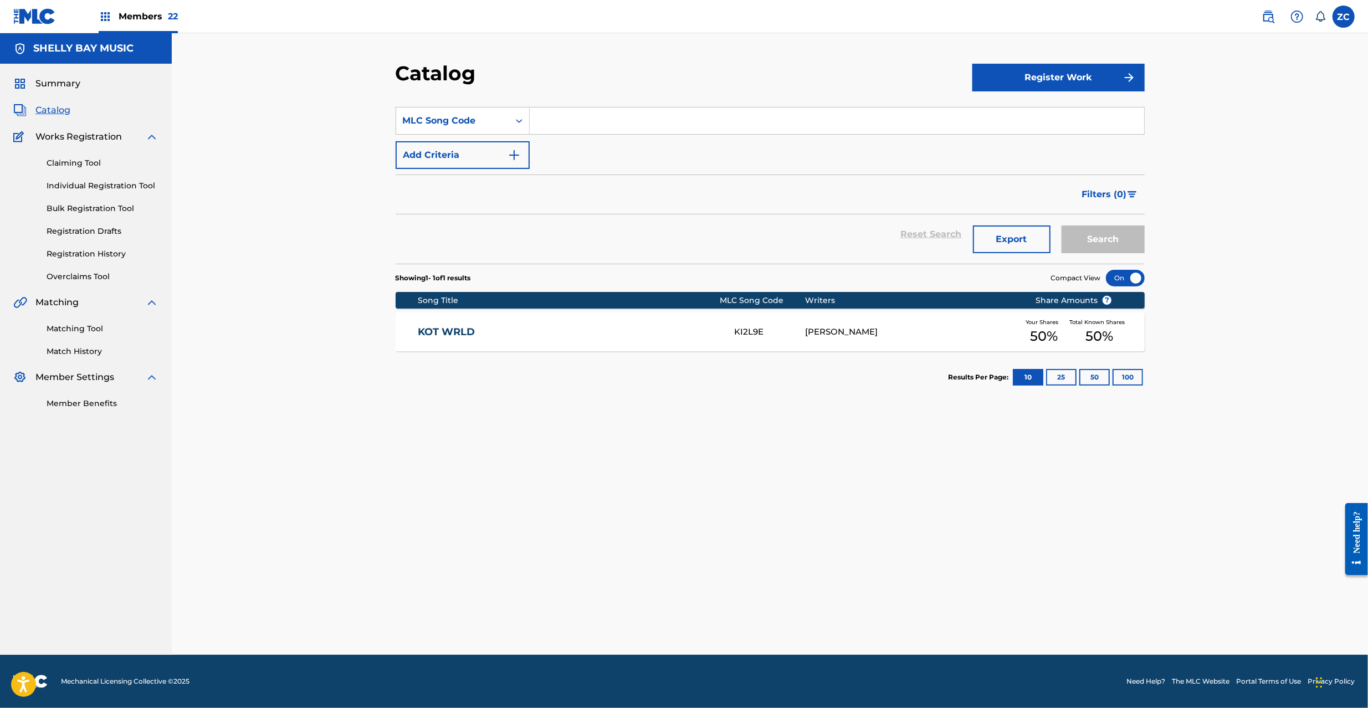
click at [603, 134] on div "Search Form" at bounding box center [837, 121] width 615 height 28
click at [609, 121] on input "Search Form" at bounding box center [837, 120] width 614 height 27
paste input "MA1LIR"
click at [1102, 235] on button "Search" at bounding box center [1103, 240] width 83 height 28
click at [598, 121] on input "MA1LIR" at bounding box center [837, 120] width 614 height 27
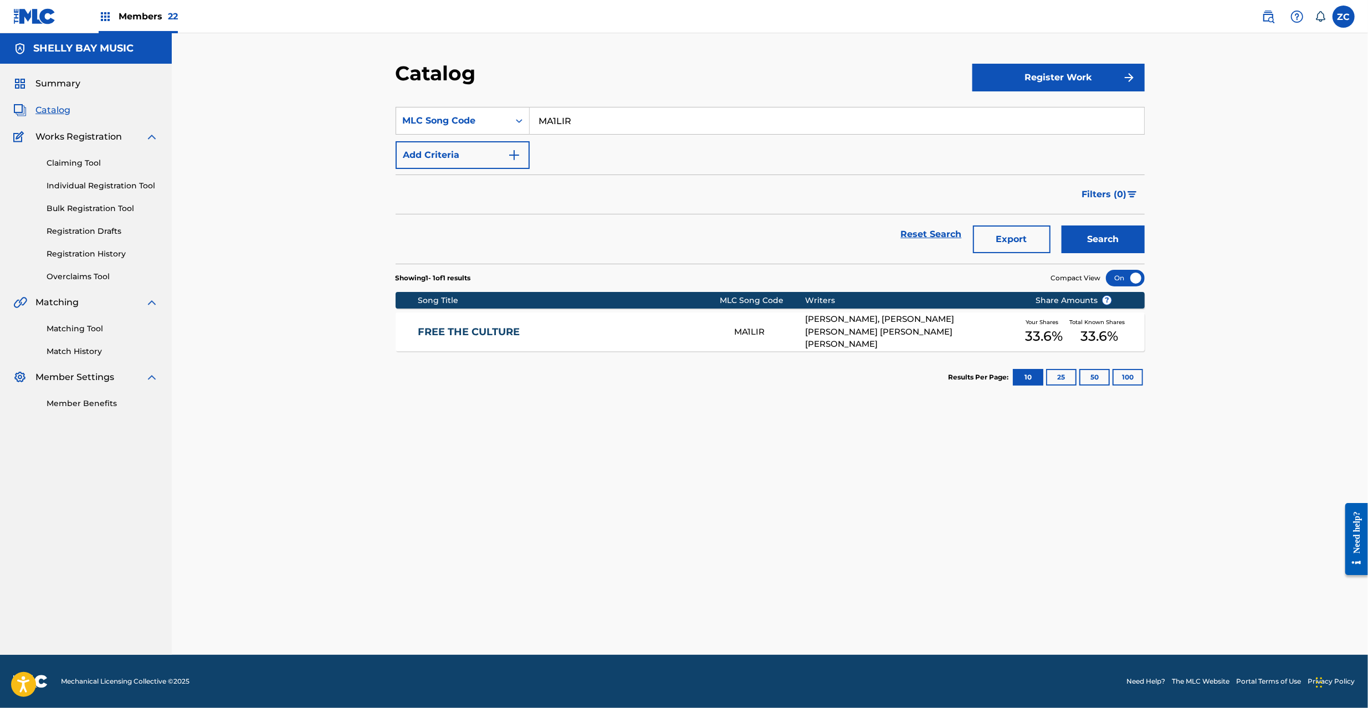
click at [1079, 235] on button "Search" at bounding box center [1103, 240] width 83 height 28
click at [581, 114] on input "MA1LIR" at bounding box center [837, 120] width 614 height 27
paste input "FF0G5M"
click at [1119, 240] on button "Search" at bounding box center [1103, 240] width 83 height 28
click at [616, 111] on input "FF0G5M" at bounding box center [837, 120] width 614 height 27
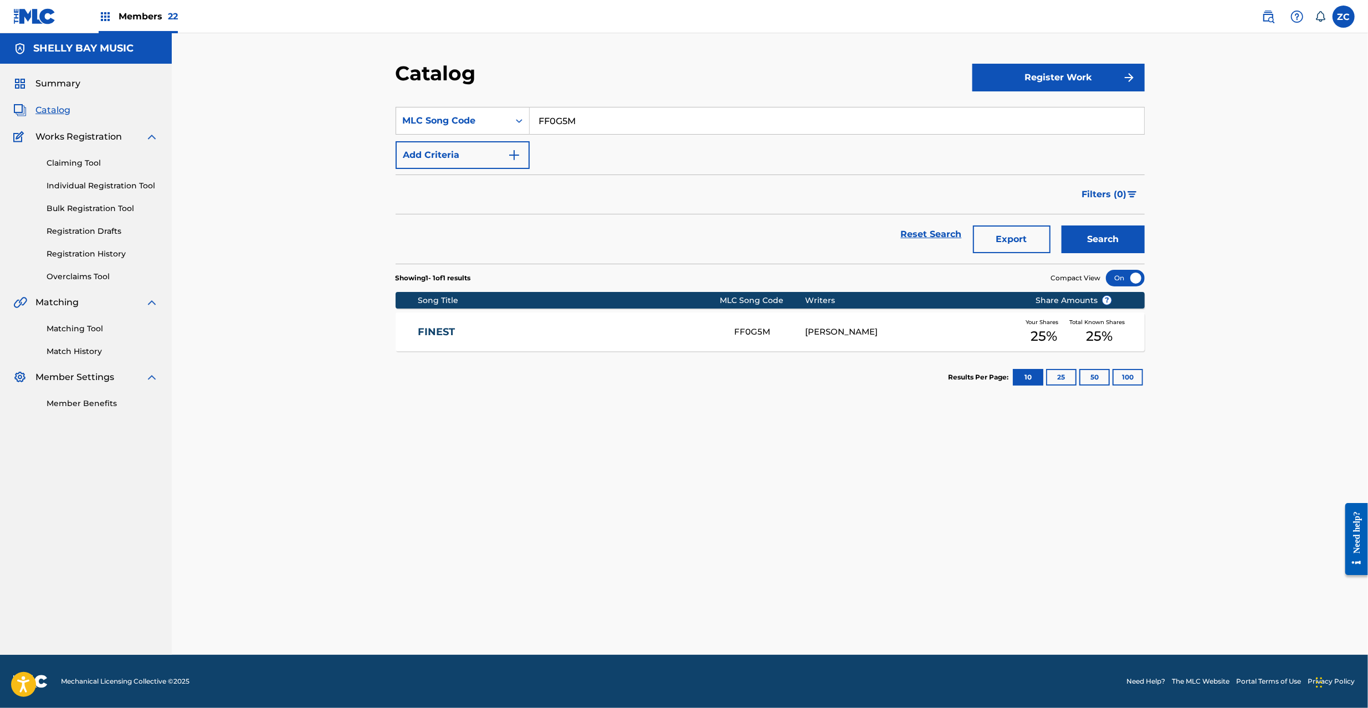
paste input "GE8ZKO"
click at [1062, 226] on button "Search" at bounding box center [1103, 240] width 83 height 28
paste input "W42PH2"
click at [1062, 226] on button "Search" at bounding box center [1103, 240] width 83 height 28
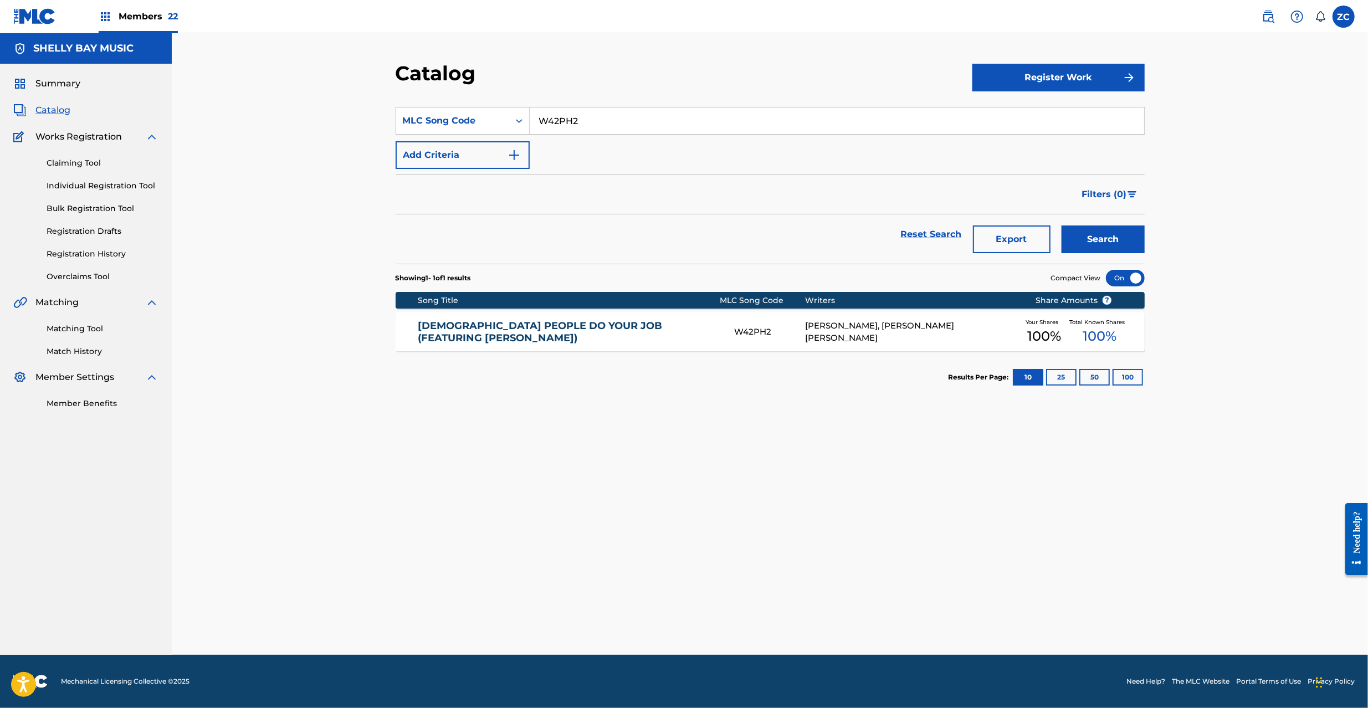
click at [608, 130] on input "W42PH2" at bounding box center [837, 120] width 614 height 27
paste input "J50MOB"
click at [1062, 226] on button "Search" at bounding box center [1103, 240] width 83 height 28
click at [693, 115] on input "J50MOB" at bounding box center [837, 120] width 614 height 27
paste input "YP0HKY"
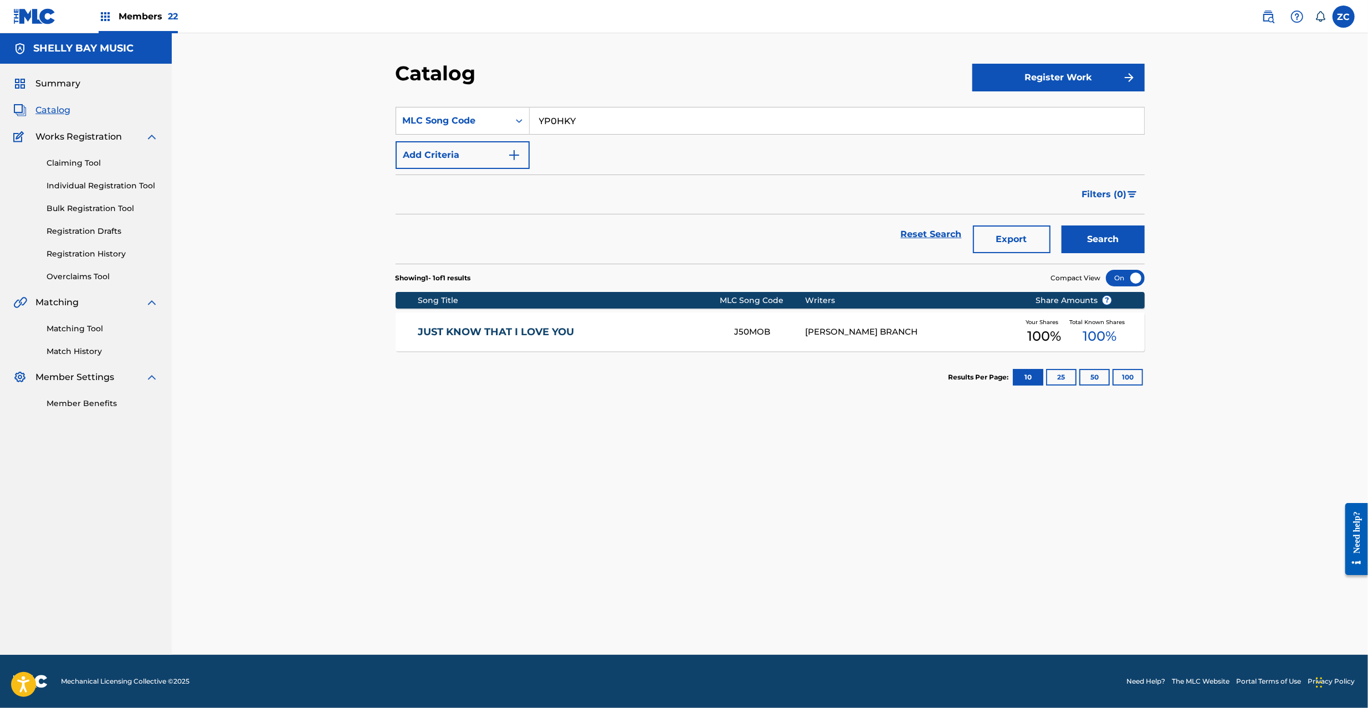
type input "YP0HKY"
click at [1062, 226] on button "Search" at bounding box center [1103, 240] width 83 height 28
click at [595, 329] on link "YOU CAN BE" at bounding box center [568, 332] width 301 height 13
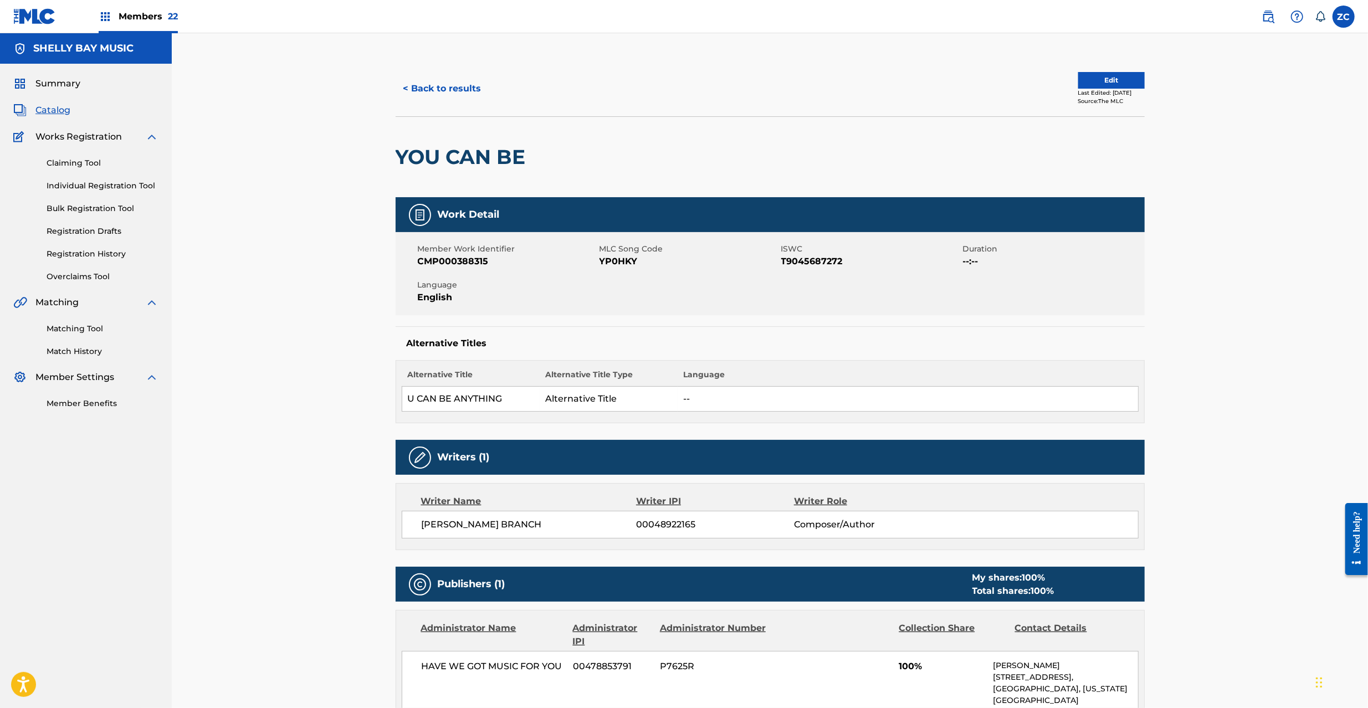
click at [434, 92] on button "< Back to results" at bounding box center [443, 89] width 94 height 28
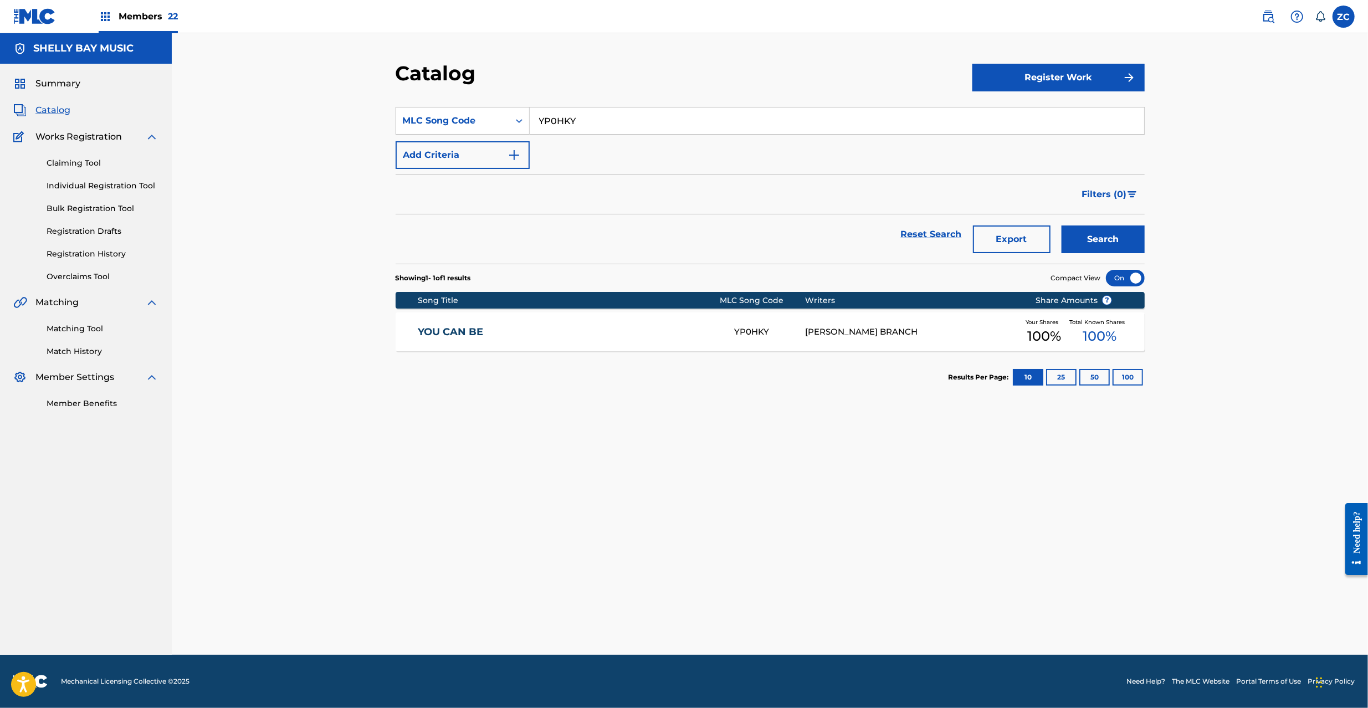
click at [619, 119] on input "YP0HKY" at bounding box center [837, 120] width 614 height 27
drag, startPoint x: 930, startPoint y: 238, endPoint x: 931, endPoint y: 149, distance: 88.7
click at [930, 233] on link "Reset Search" at bounding box center [931, 234] width 72 height 24
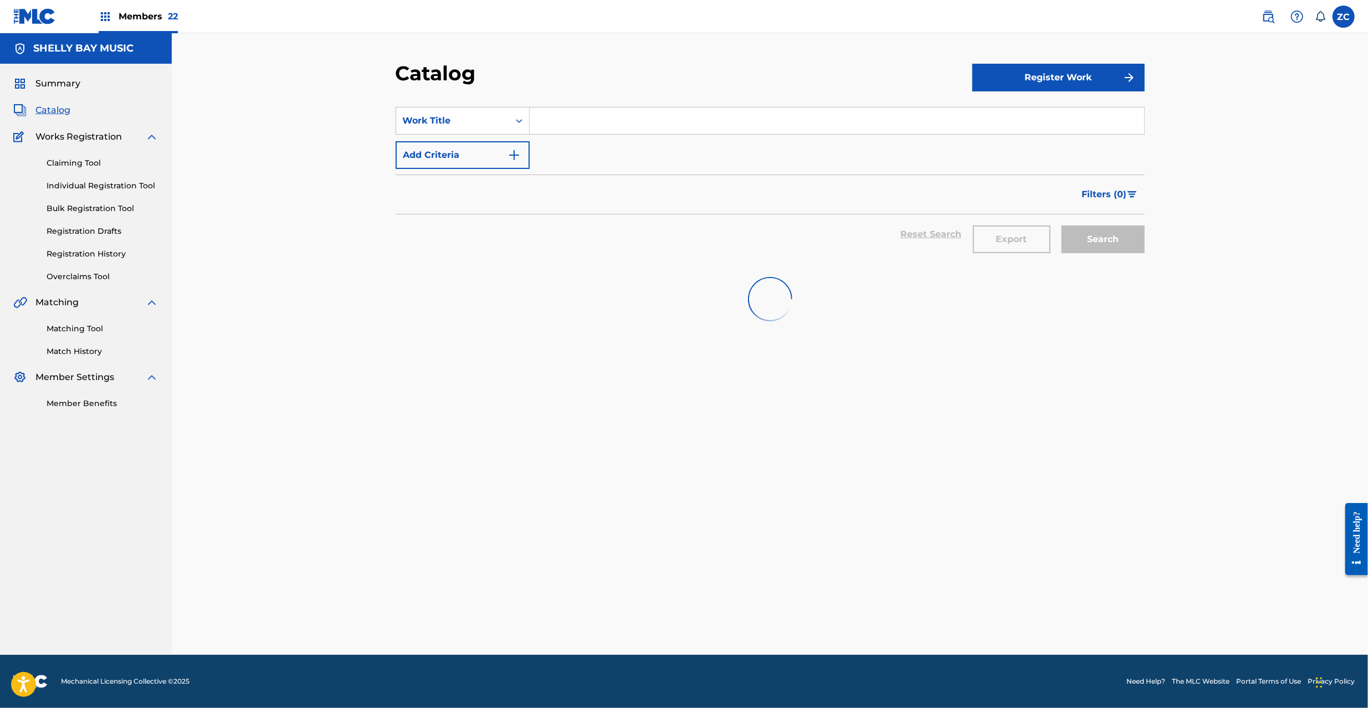
click at [927, 127] on input "Search Form" at bounding box center [837, 120] width 614 height 27
paste input "Oh!"
type input "Oh!"
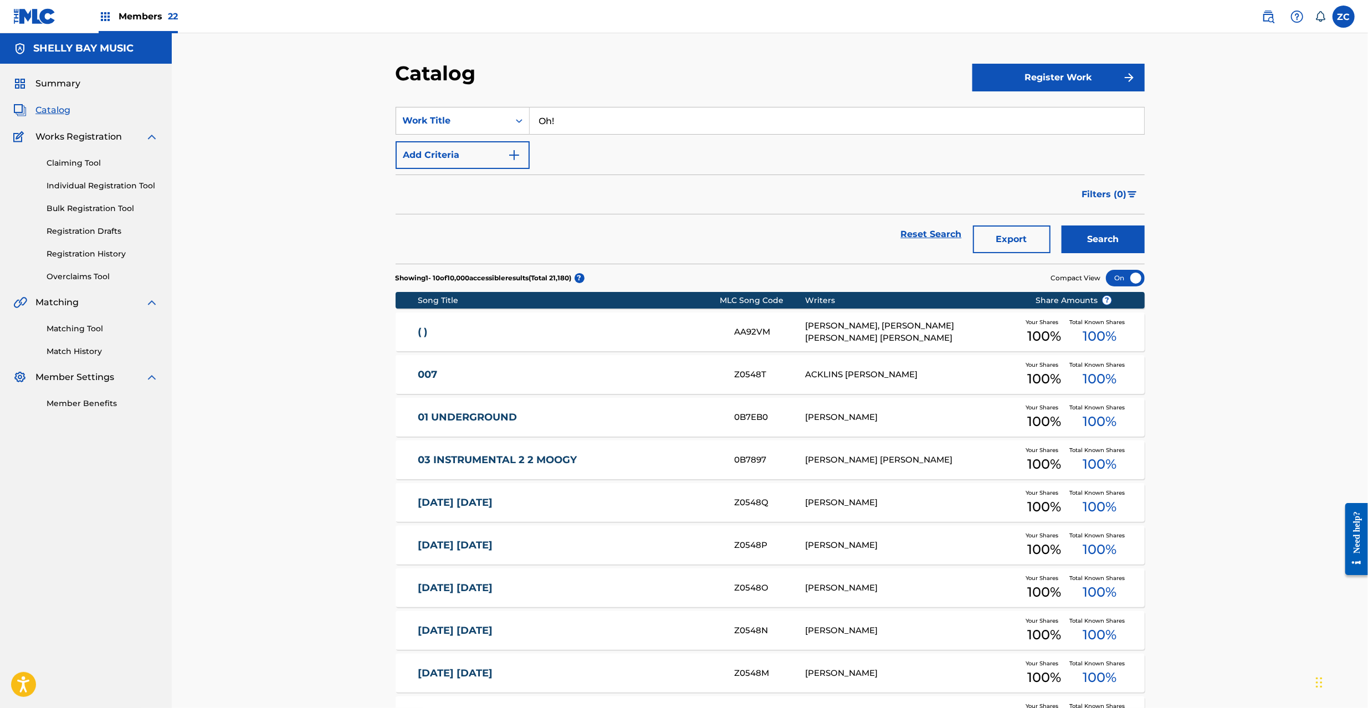
click at [480, 158] on button "Add Criteria" at bounding box center [463, 155] width 134 height 28
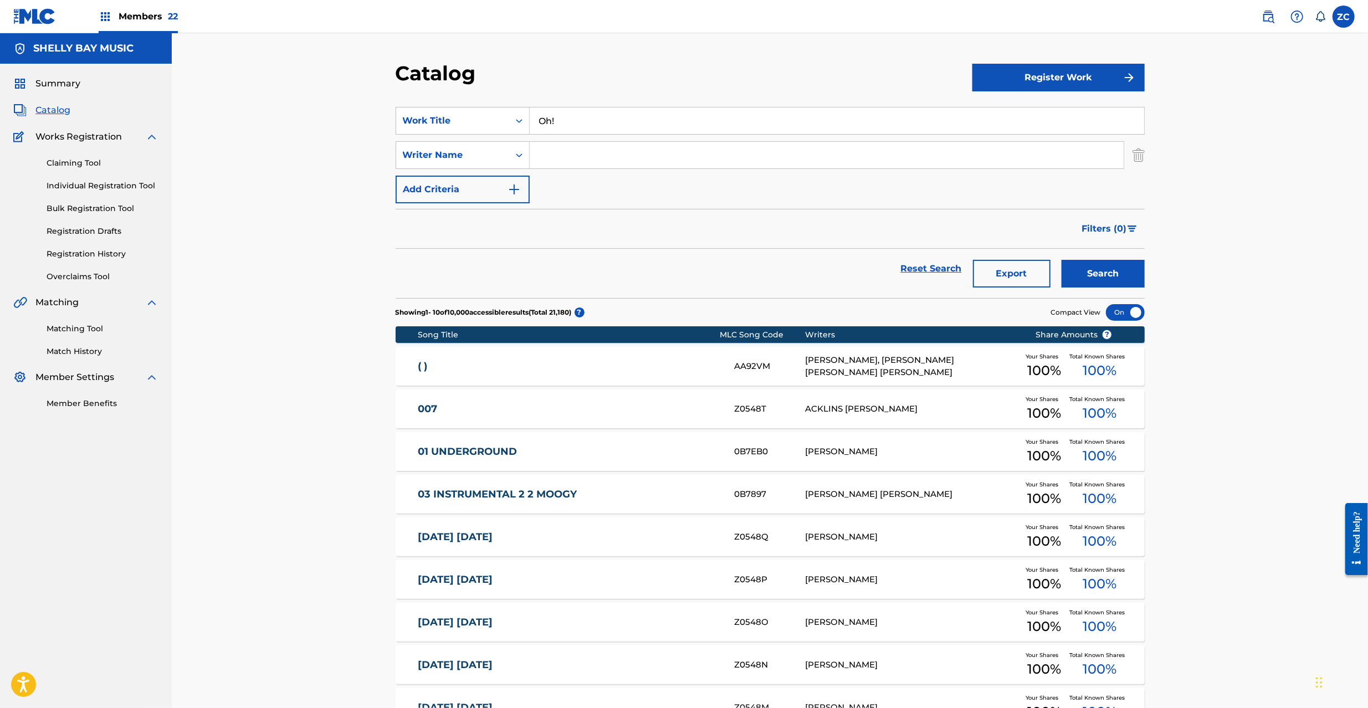
click at [618, 154] on input "Search Form" at bounding box center [827, 155] width 594 height 27
paste input "[PERSON_NAME]"
type input "[PERSON_NAME]"
drag, startPoint x: 1109, startPoint y: 275, endPoint x: 1071, endPoint y: 275, distance: 38.2
click at [1109, 274] on button "Search" at bounding box center [1103, 274] width 83 height 28
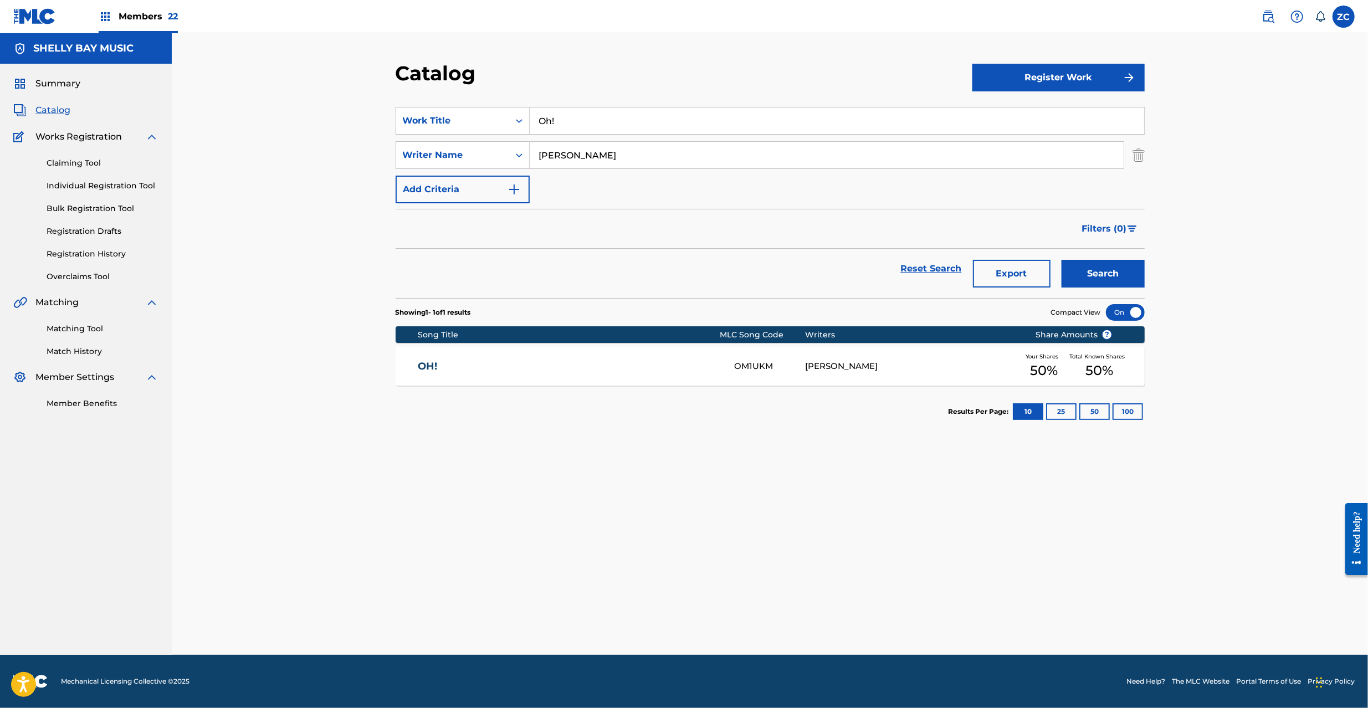
click at [535, 376] on div "OH! OM1UKM [PERSON_NAME] Your Shares 50 % Total Known Shares 50 %" at bounding box center [770, 366] width 749 height 39
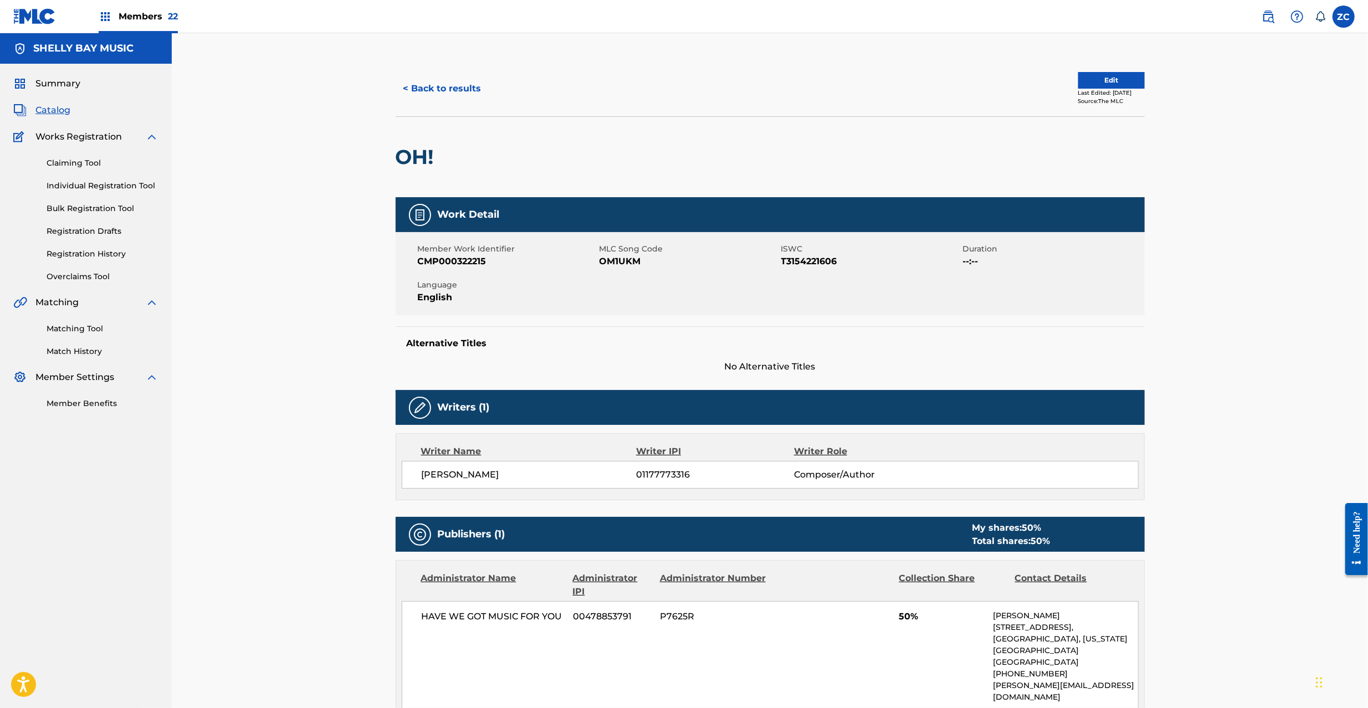
click at [629, 264] on span "OM1UKM" at bounding box center [688, 261] width 179 height 13
copy span "OM1UKM"
click at [447, 91] on button "< Back to results" at bounding box center [443, 89] width 94 height 28
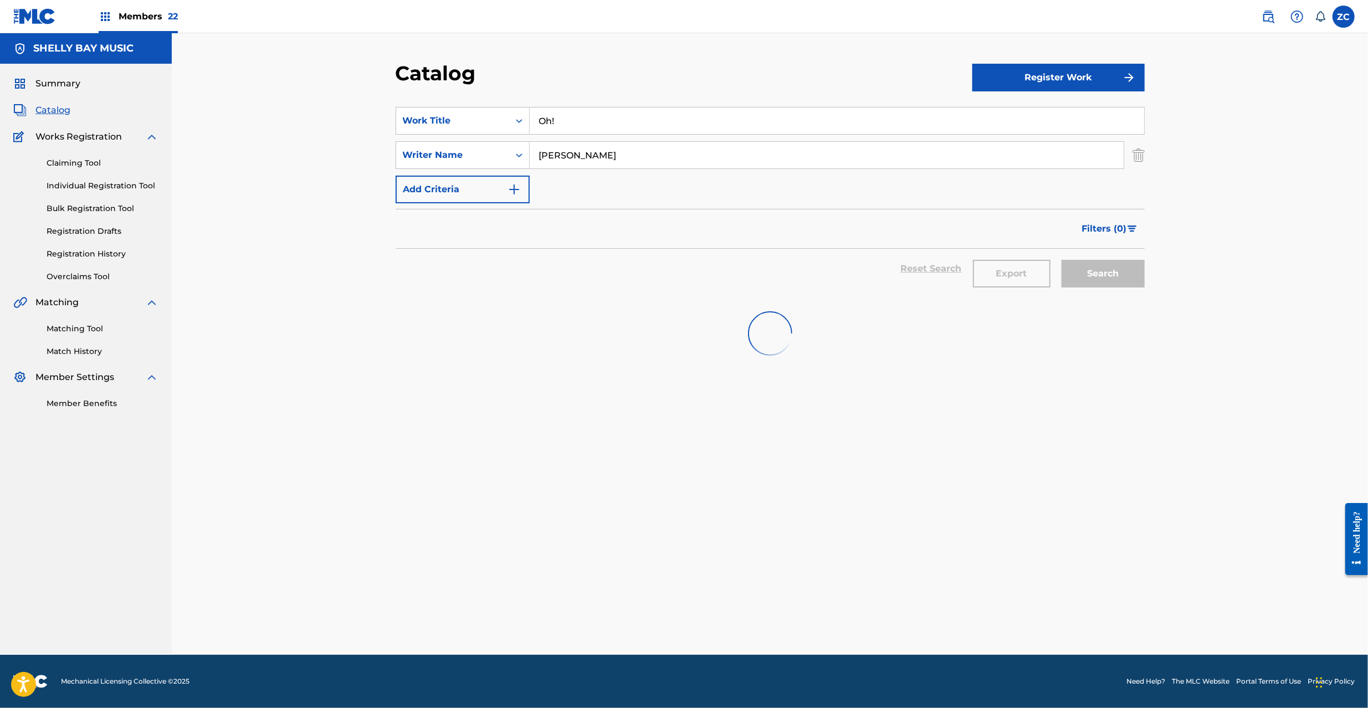
click at [582, 126] on input "Oh!" at bounding box center [837, 120] width 614 height 27
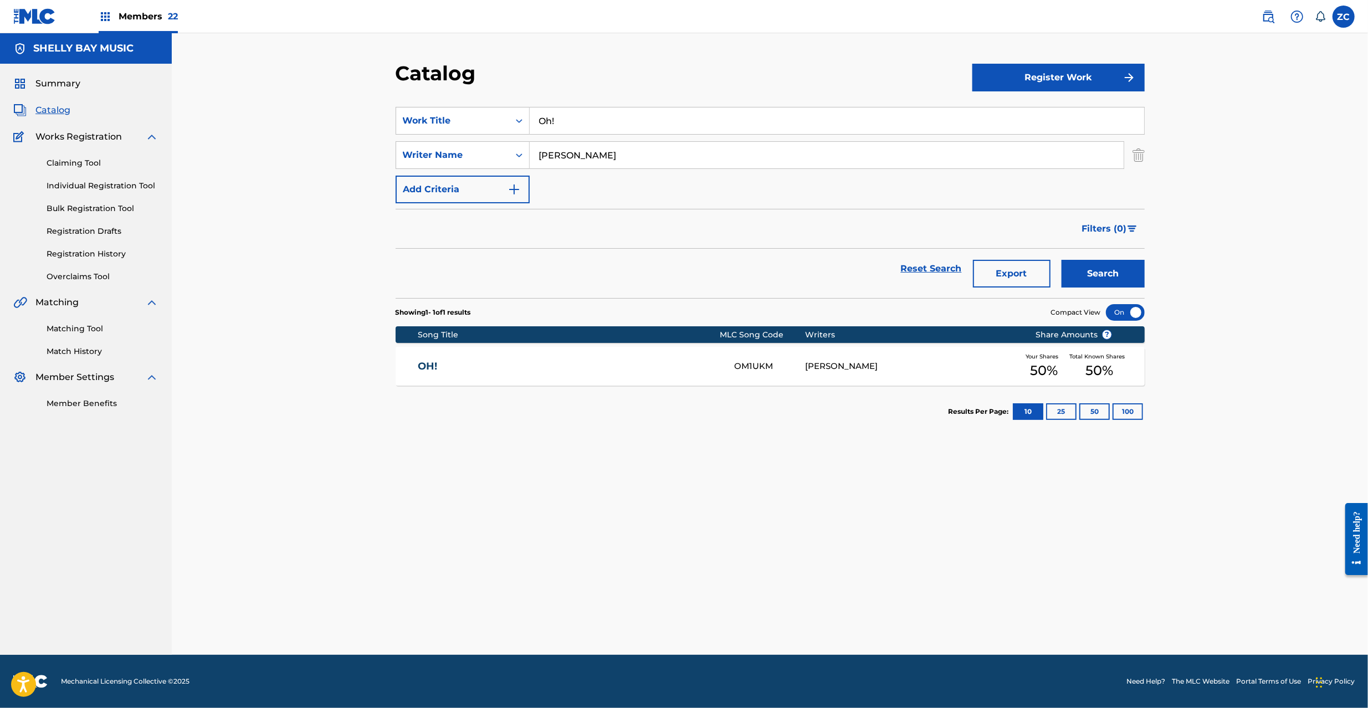
paste input "Wifi"
type input "Wifi"
click at [1095, 275] on button "Search" at bounding box center [1103, 274] width 83 height 28
click at [592, 369] on link "WIFI" at bounding box center [568, 366] width 301 height 13
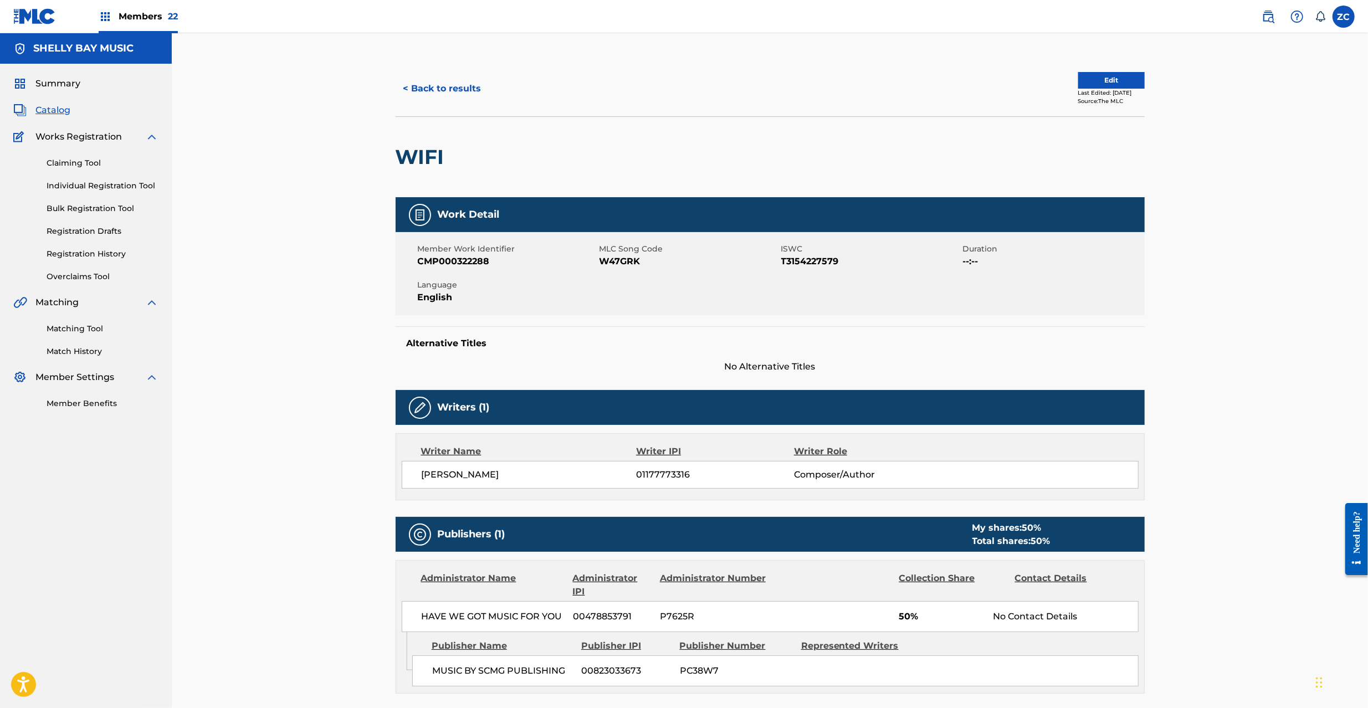
click at [627, 262] on span "W47GRK" at bounding box center [688, 261] width 179 height 13
copy span "W47GRK"
